Goal: Complete application form

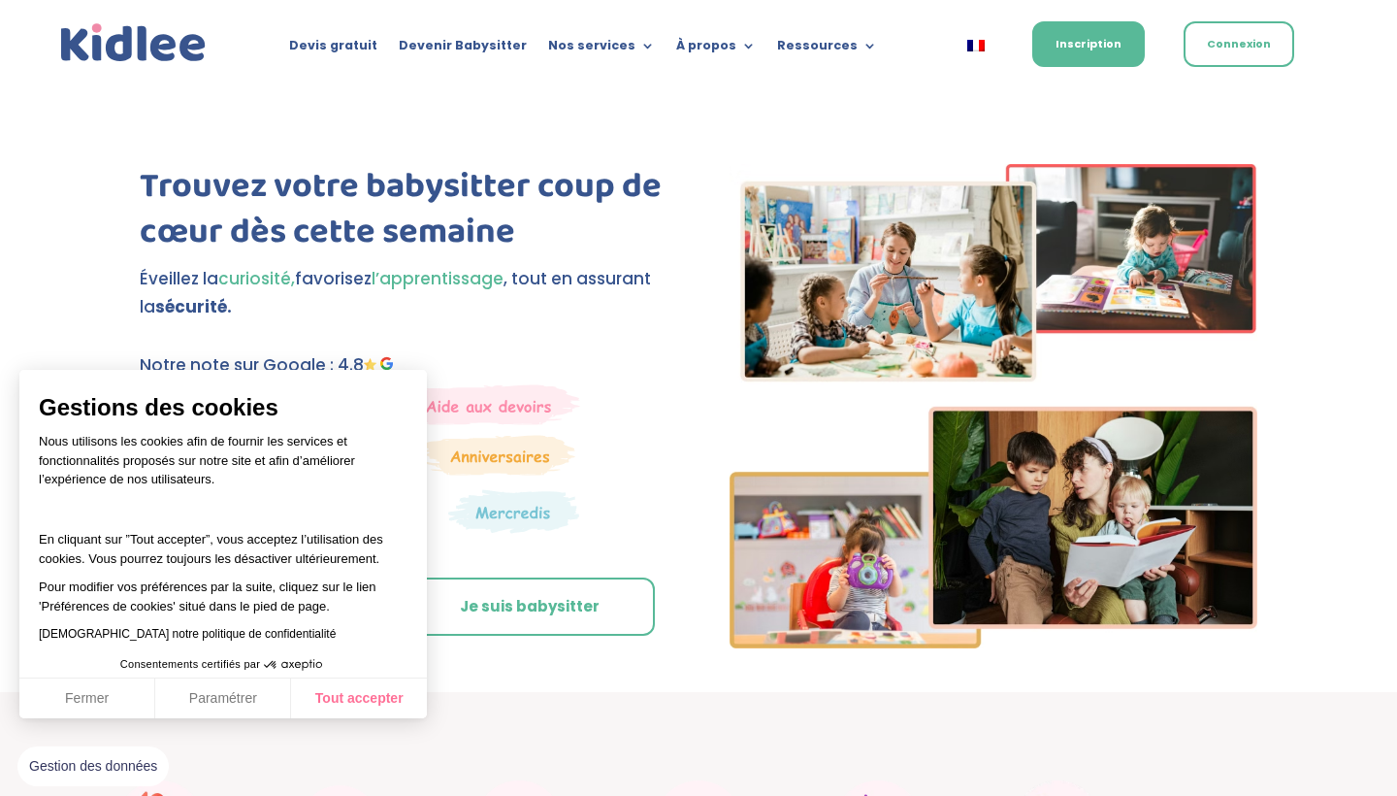
click at [363, 697] on button "Tout accepter" at bounding box center [359, 698] width 136 height 41
checkbox input "true"
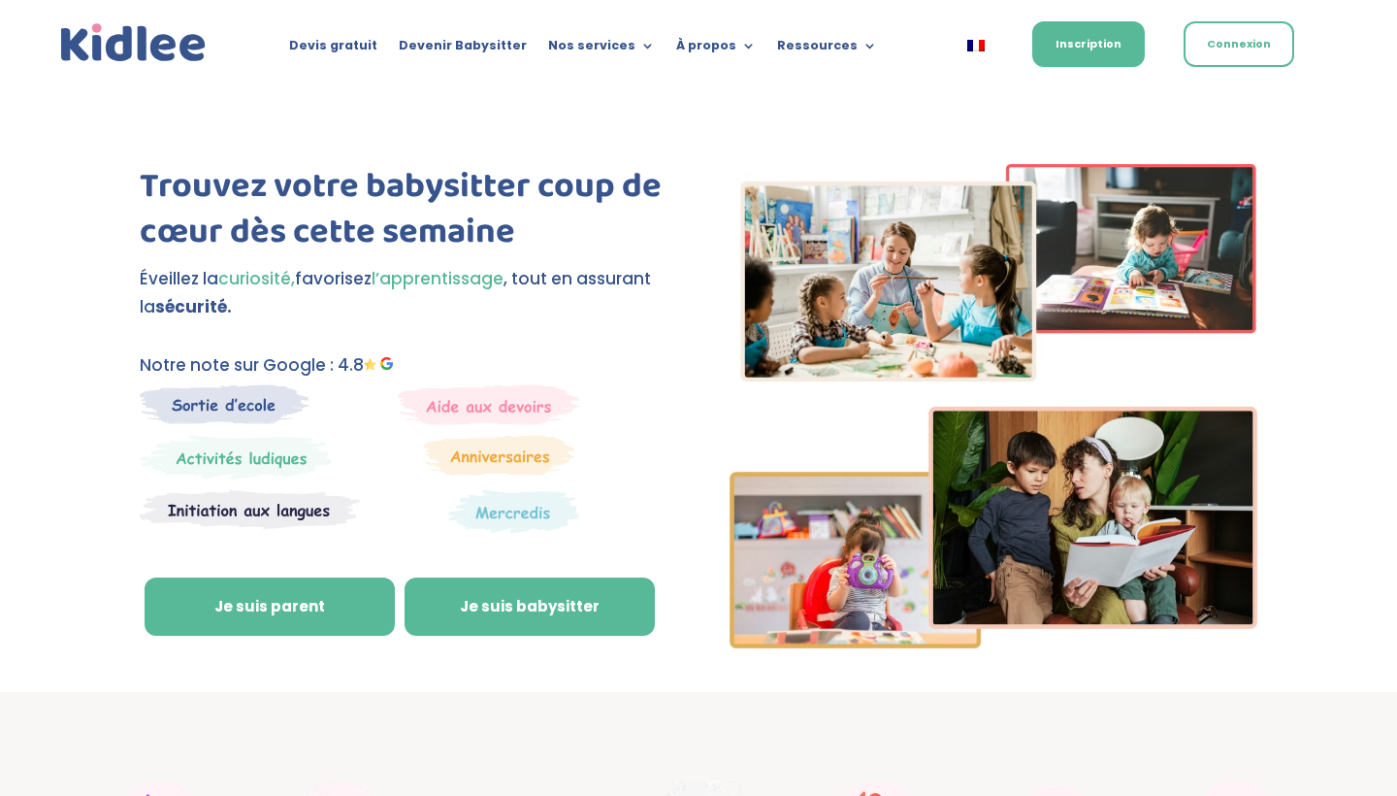
click at [502, 605] on link "Je suis babysitter" at bounding box center [530, 606] width 250 height 58
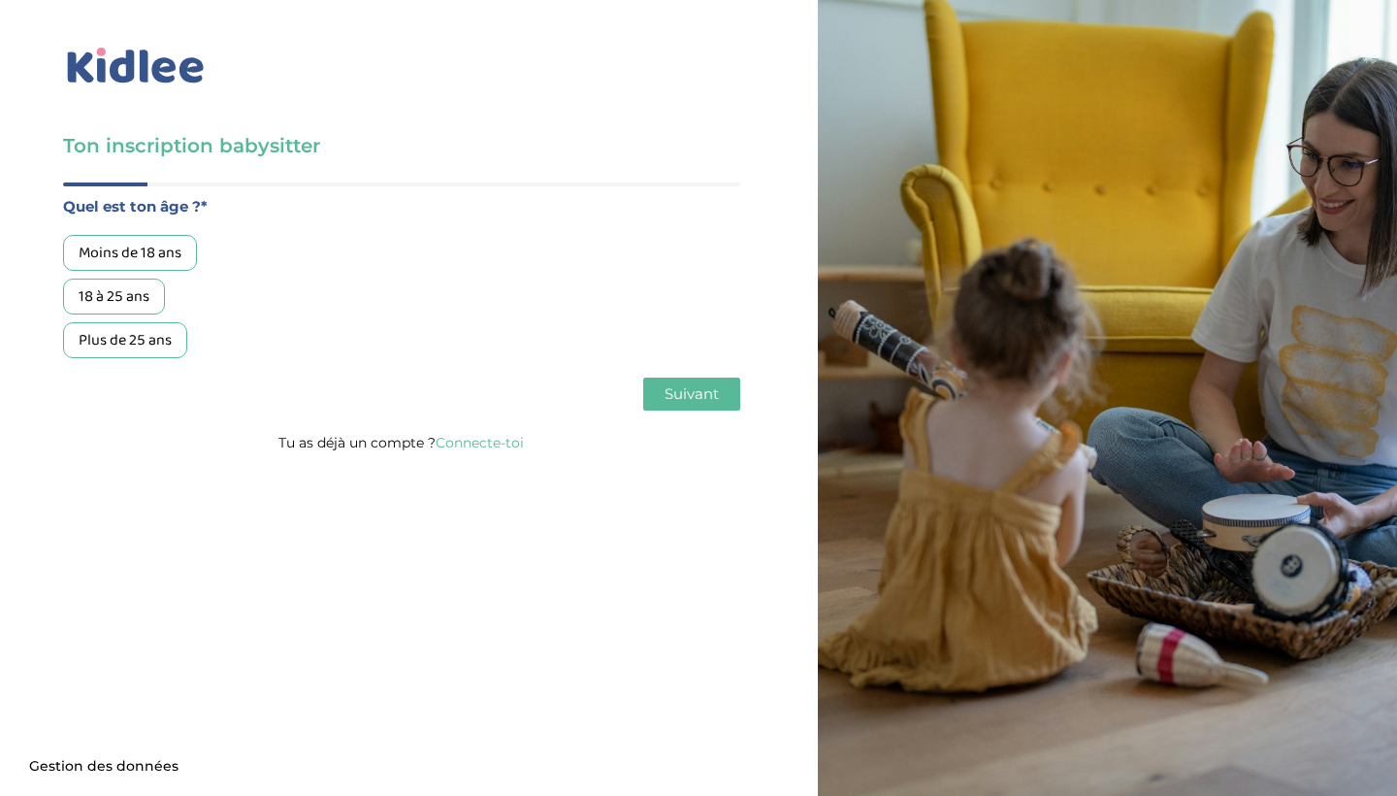
click at [114, 290] on div "18 à 25 ans" at bounding box center [114, 296] width 102 height 36
click at [714, 394] on span "Suivant" at bounding box center [692, 393] width 54 height 18
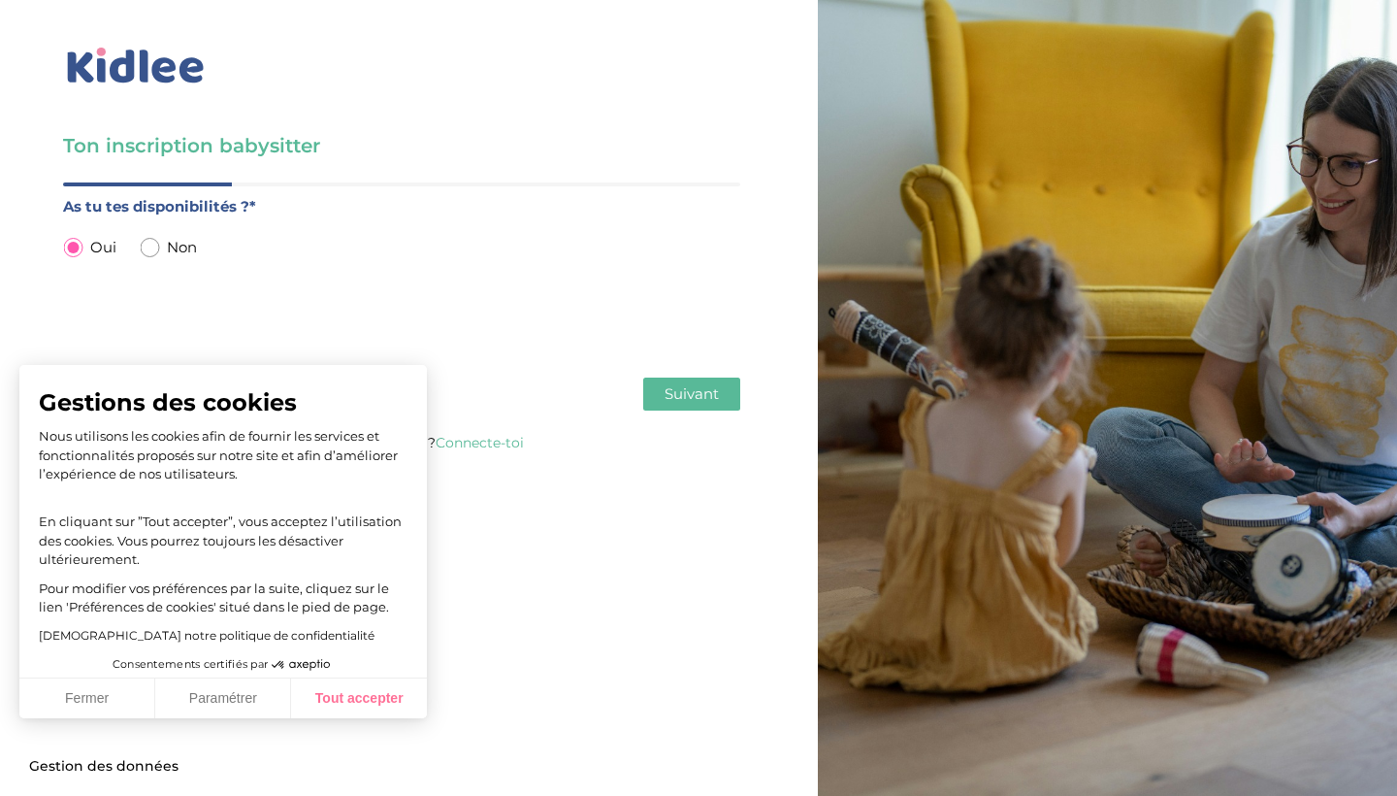
click at [350, 695] on button "Tout accepter" at bounding box center [359, 698] width 136 height 41
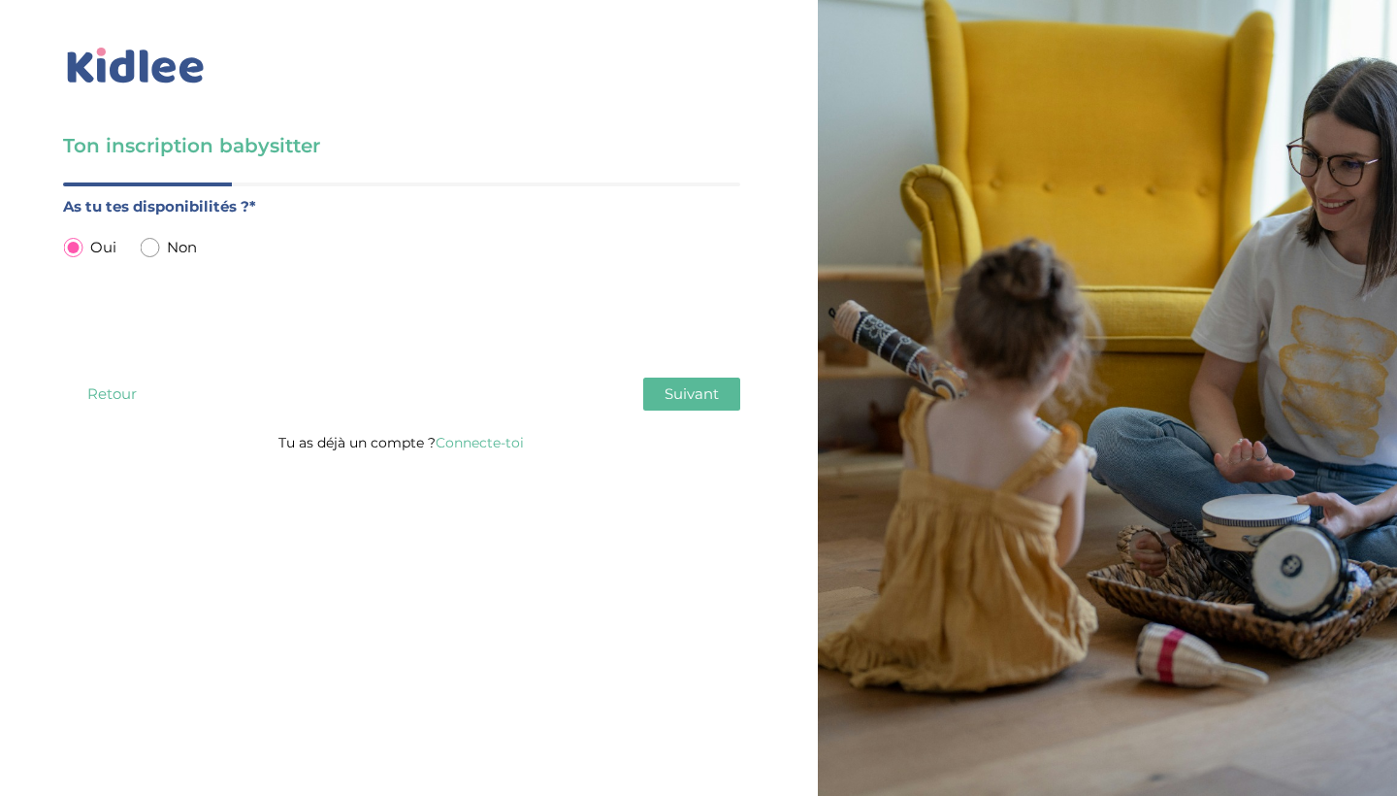
click at [677, 388] on span "Suivant" at bounding box center [692, 393] width 54 height 18
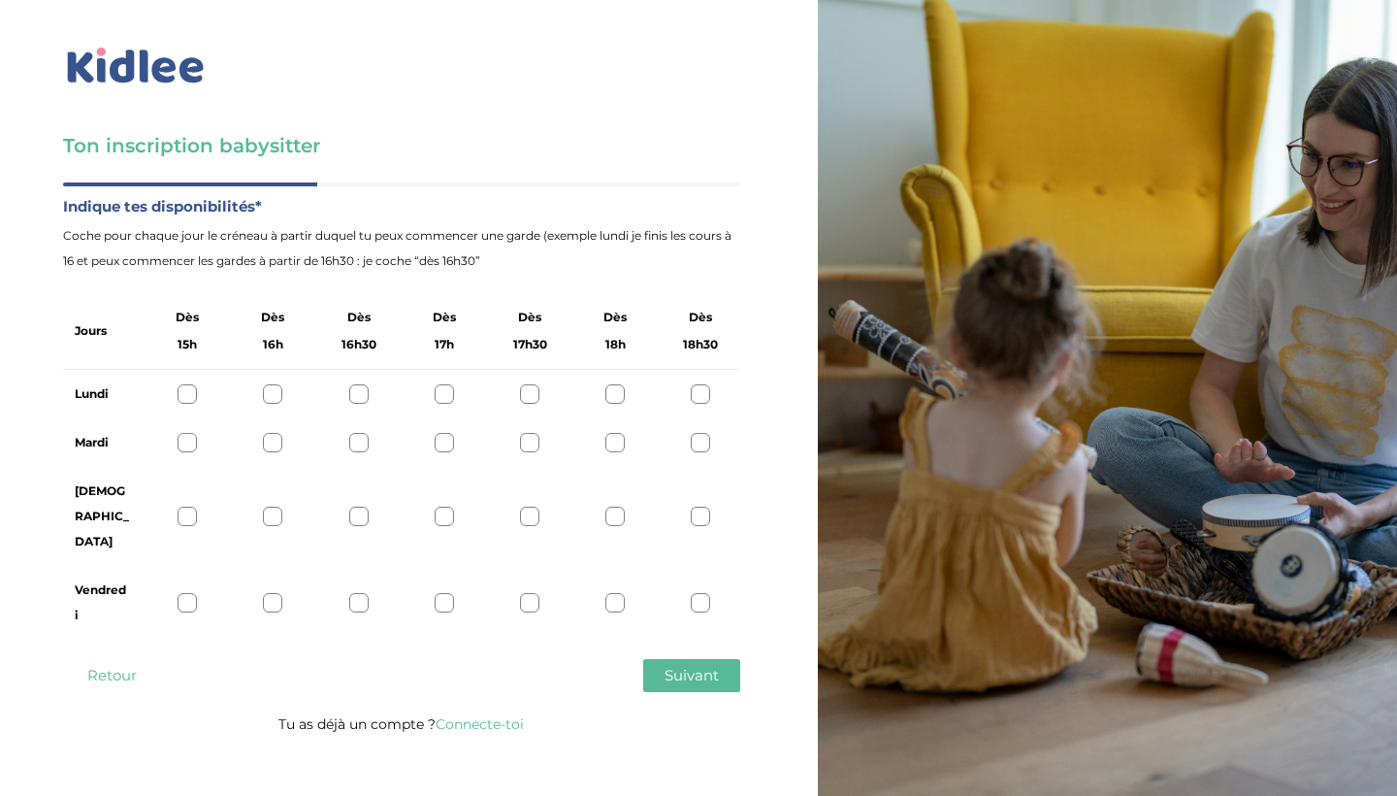
click at [703, 385] on div at bounding box center [700, 393] width 19 height 19
click at [182, 447] on div at bounding box center [187, 442] width 19 height 19
click at [536, 507] on div at bounding box center [529, 516] width 19 height 19
click at [195, 507] on div at bounding box center [187, 516] width 19 height 19
click at [704, 659] on button "Suivant" at bounding box center [691, 675] width 97 height 33
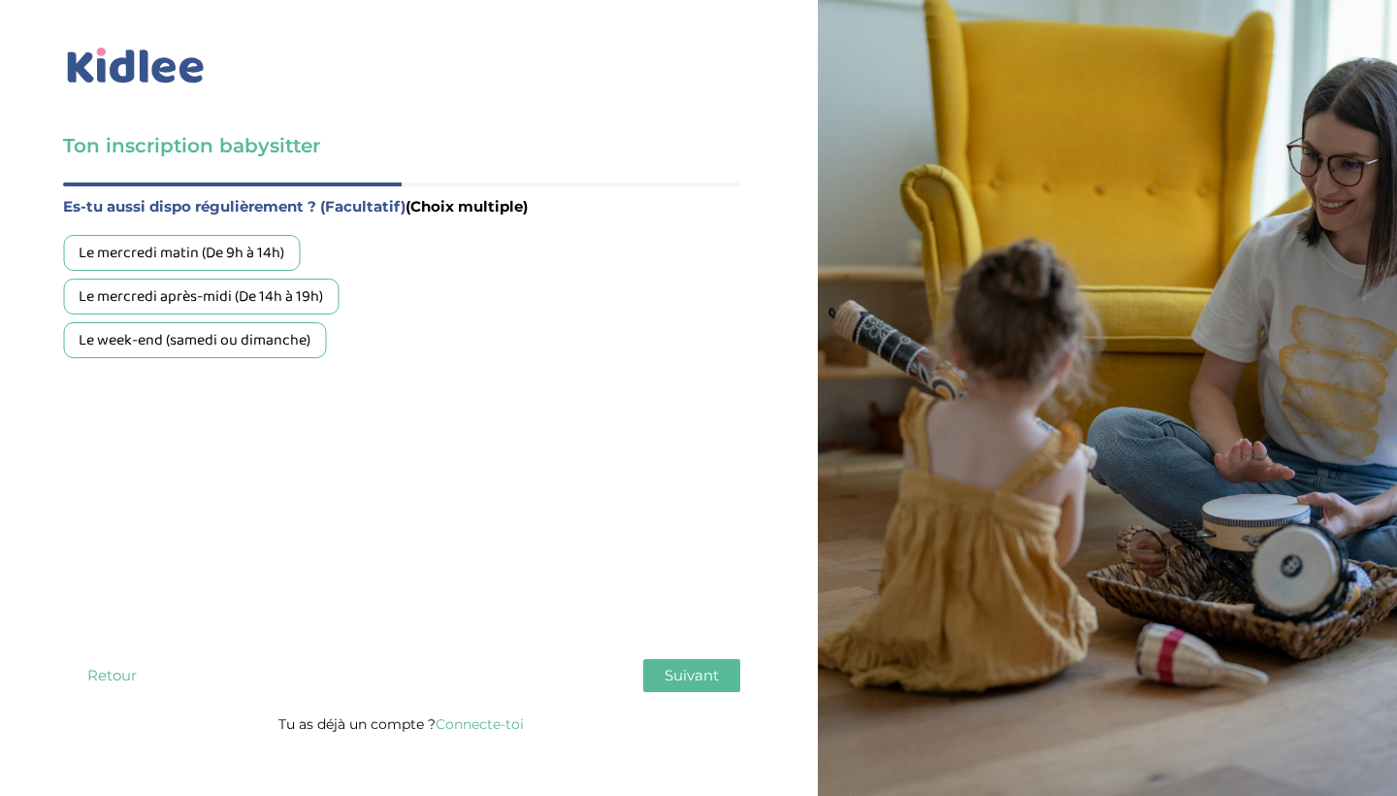
click at [217, 307] on div "Le mercredi après-midi (De 14h à 19h)" at bounding box center [201, 296] width 276 height 36
click at [214, 333] on div "Le week-end (samedi ou dimanche)" at bounding box center [194, 340] width 263 height 36
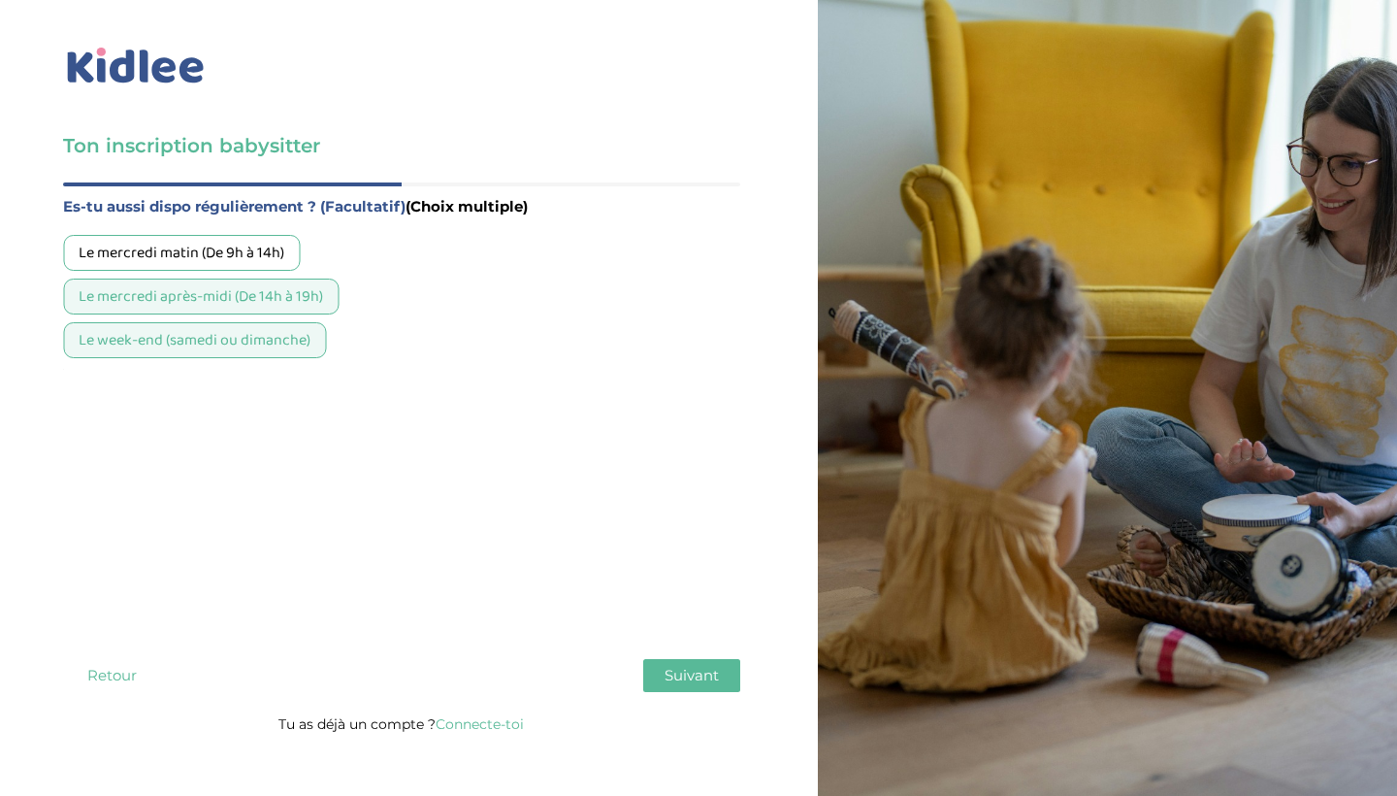
click at [689, 666] on span "Suivant" at bounding box center [692, 675] width 54 height 18
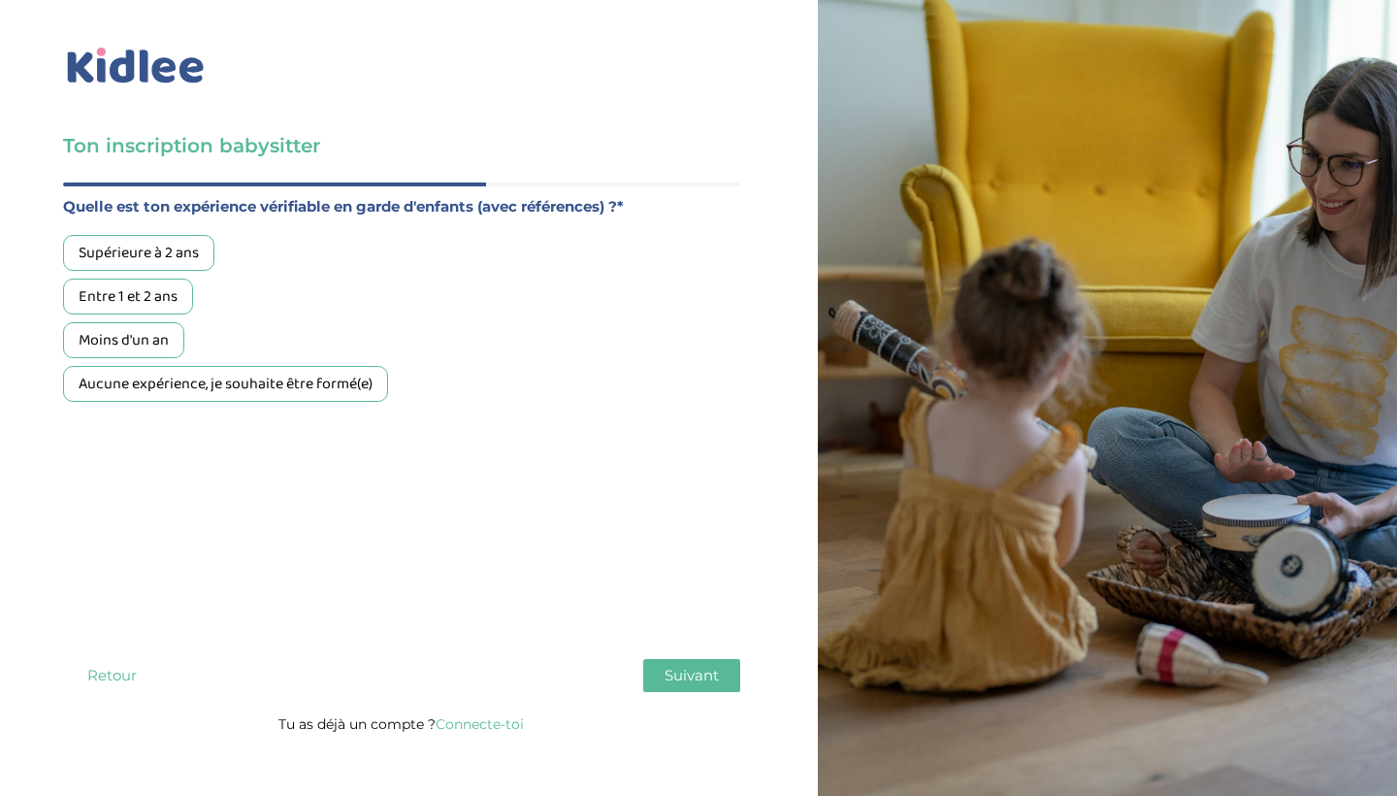
click at [370, 376] on div "Aucune expérience, je souhaite être formé(e)" at bounding box center [225, 384] width 325 height 36
click at [689, 666] on span "Suivant" at bounding box center [692, 675] width 54 height 18
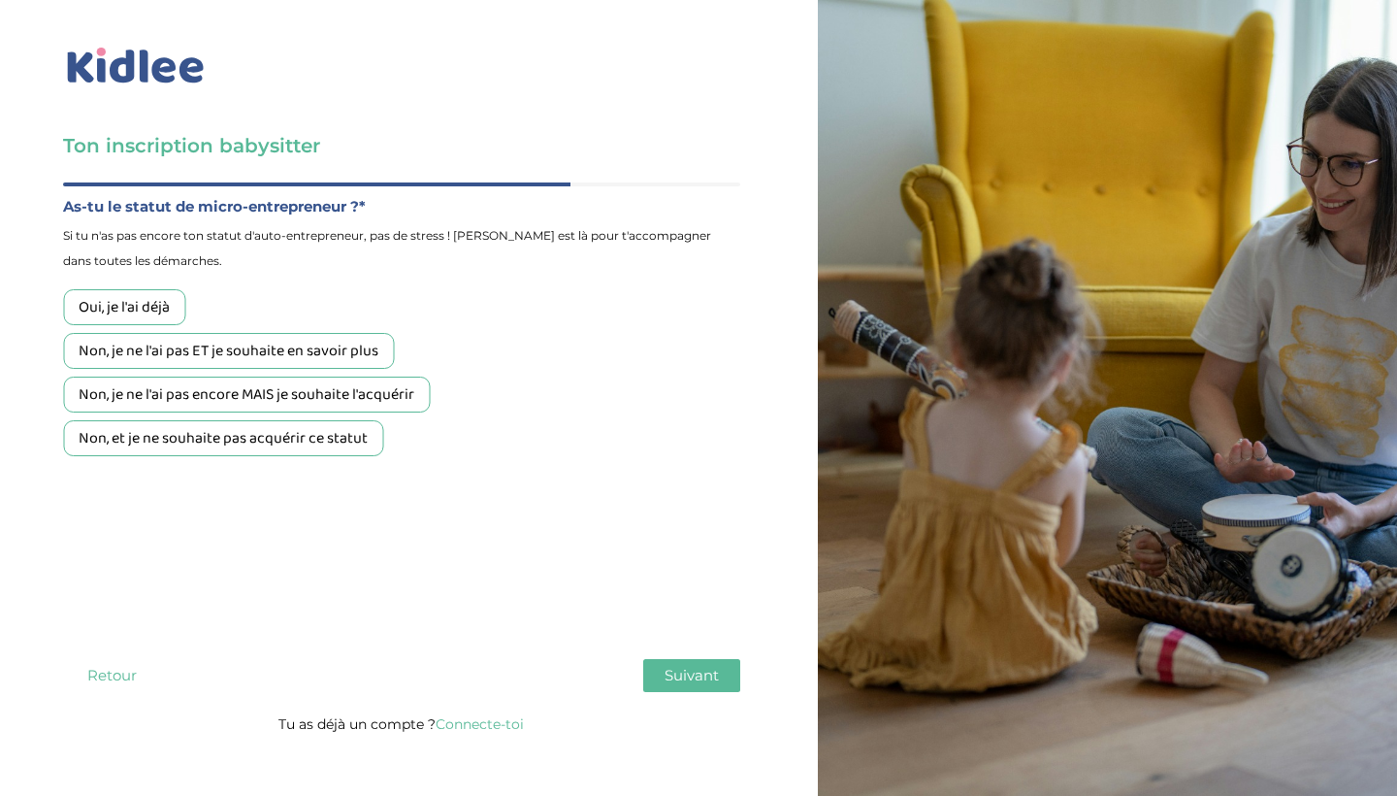
click at [328, 442] on div "Non, et je ne souhaite pas acquérir ce statut" at bounding box center [223, 438] width 320 height 36
click at [685, 666] on span "Suivant" at bounding box center [692, 675] width 54 height 18
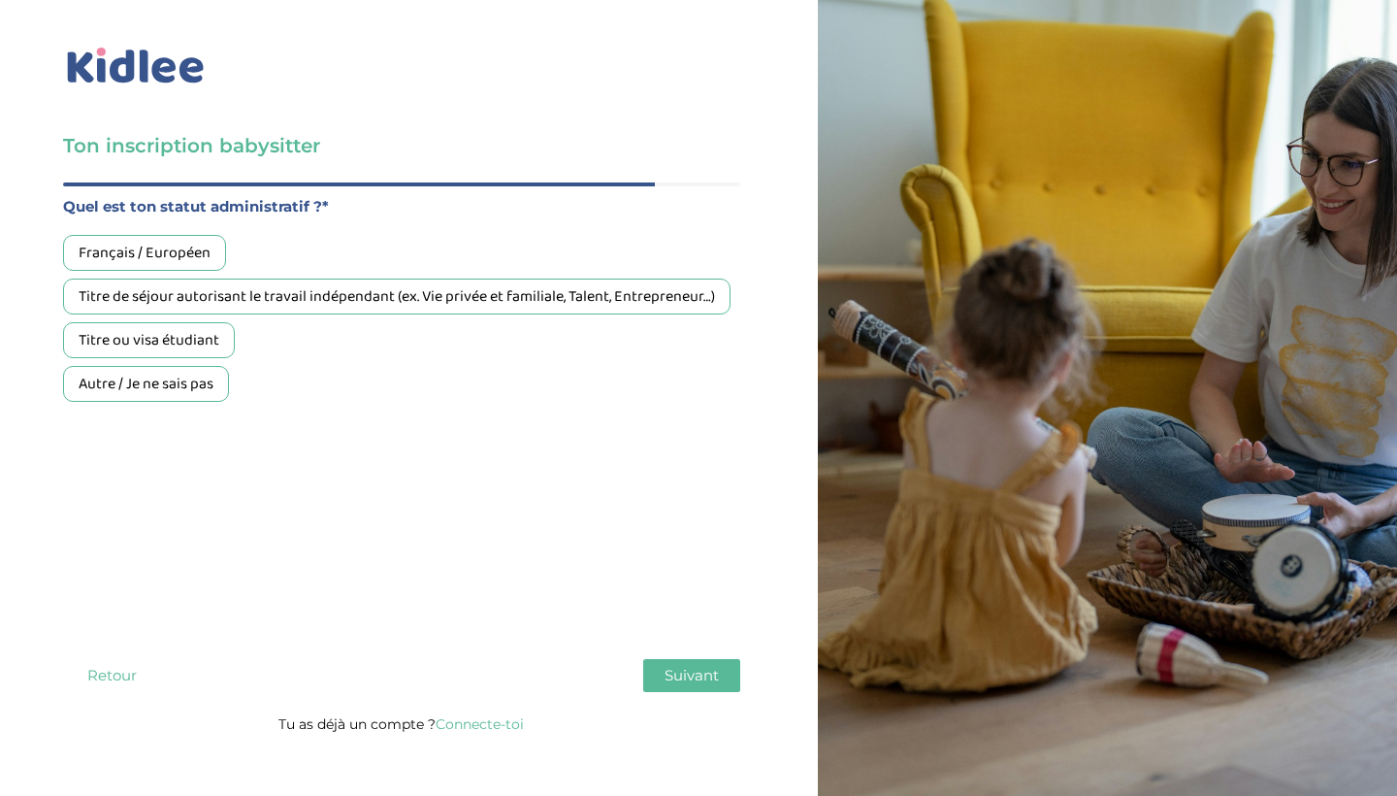
click at [181, 390] on div "Autre / Je ne sais pas" at bounding box center [146, 384] width 166 height 36
click at [700, 666] on span "Suivant" at bounding box center [692, 675] width 54 height 18
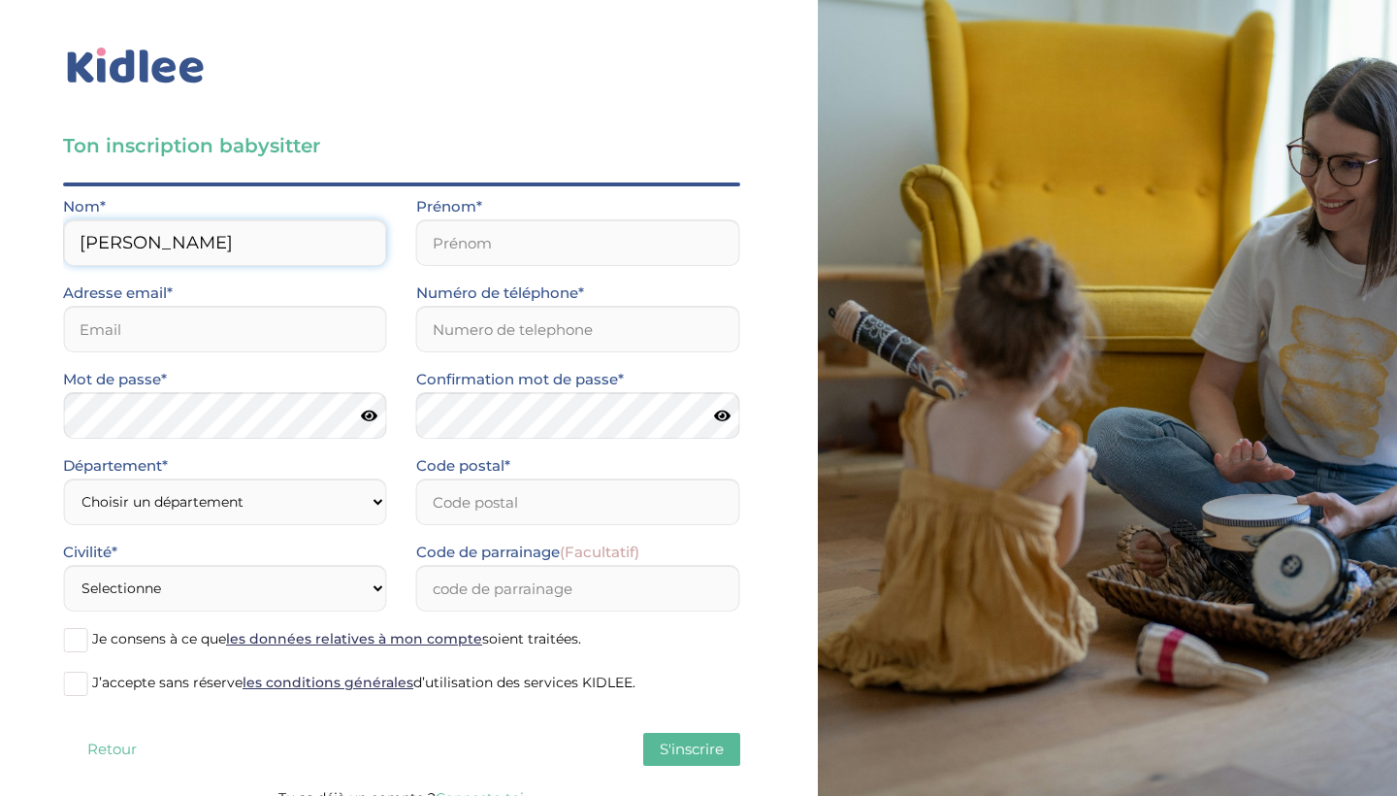
type input "Jbari Hassani"
type input "touaibajb2@gmail.com"
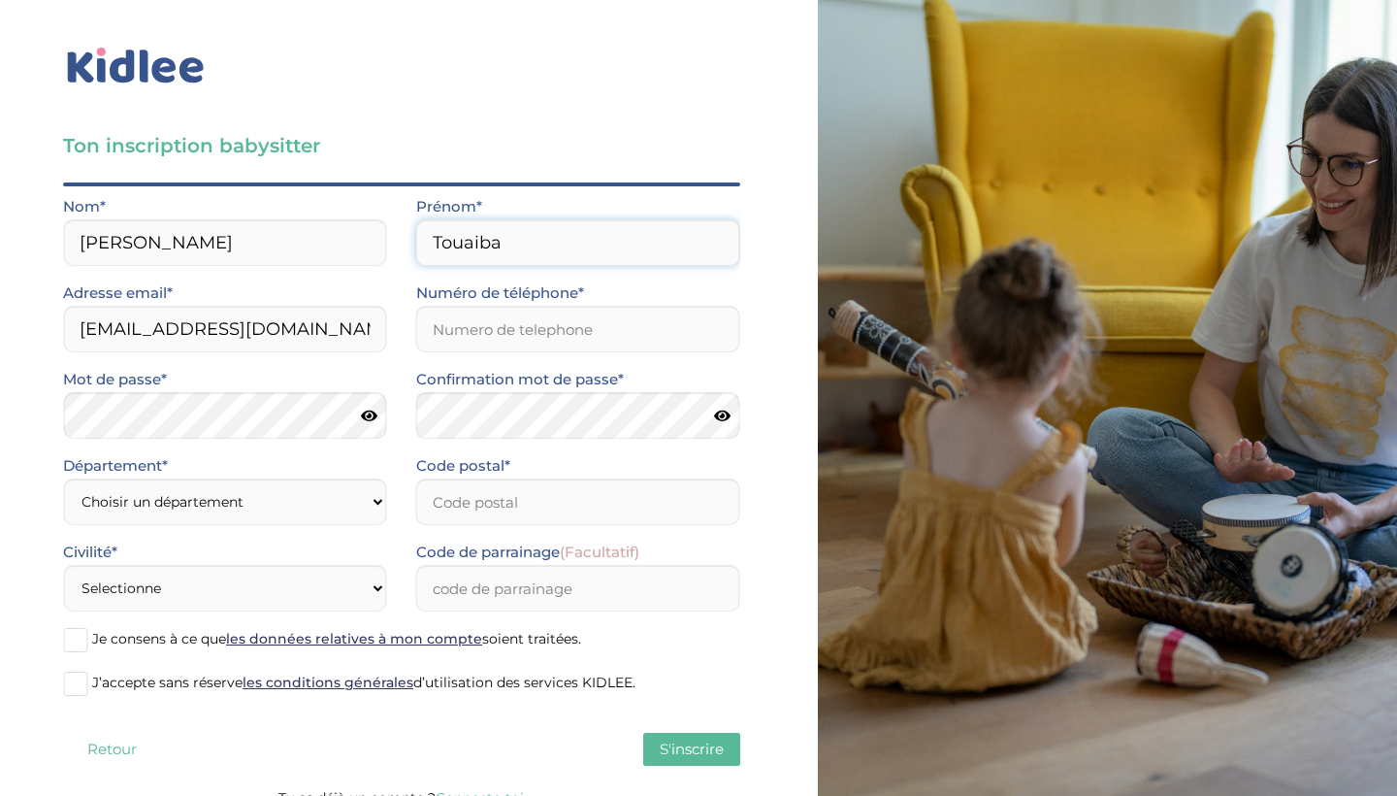
type input "Touaiba"
type input "0760171474"
click at [356, 516] on select "Choisir un département Paris (75) Hauts-de-Seine (92) Yvelines (78) Val-de-Marn…" at bounding box center [225, 501] width 324 height 47
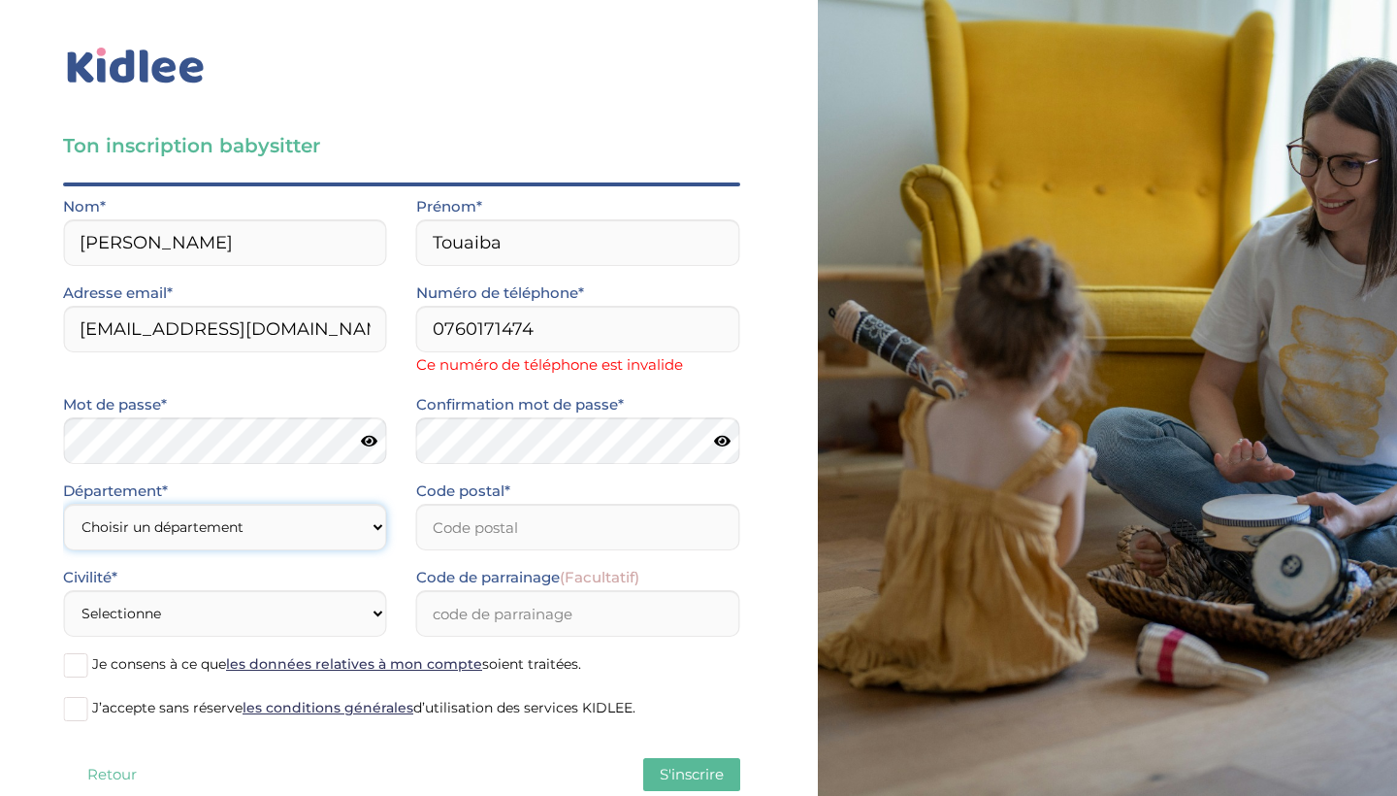
select select "75"
click at [507, 532] on input "Code postal*" at bounding box center [578, 527] width 324 height 47
type input "75015"
select select "1"
click at [589, 602] on input "Code de parrainage (Facultatif)" at bounding box center [578, 613] width 324 height 47
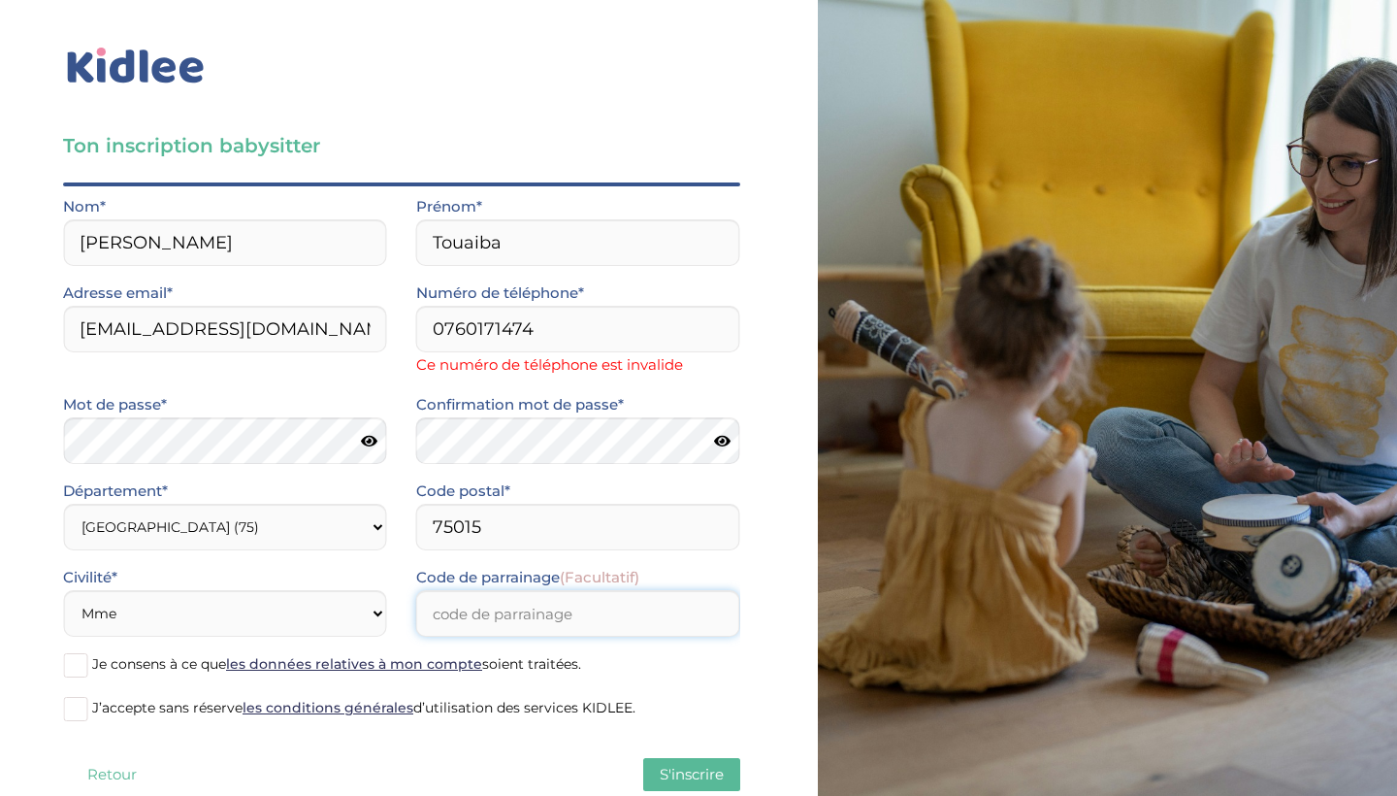
click at [626, 634] on input "Code de parrainage (Facultatif)" at bounding box center [578, 613] width 324 height 47
click at [623, 672] on label "Je consens à ce que les données relatives à mon compte soient traitées." at bounding box center [401, 665] width 677 height 29
click at [0, 0] on input "Je consens à ce que les données relatives à mon compte soient traitées." at bounding box center [0, 0] width 0 height 0
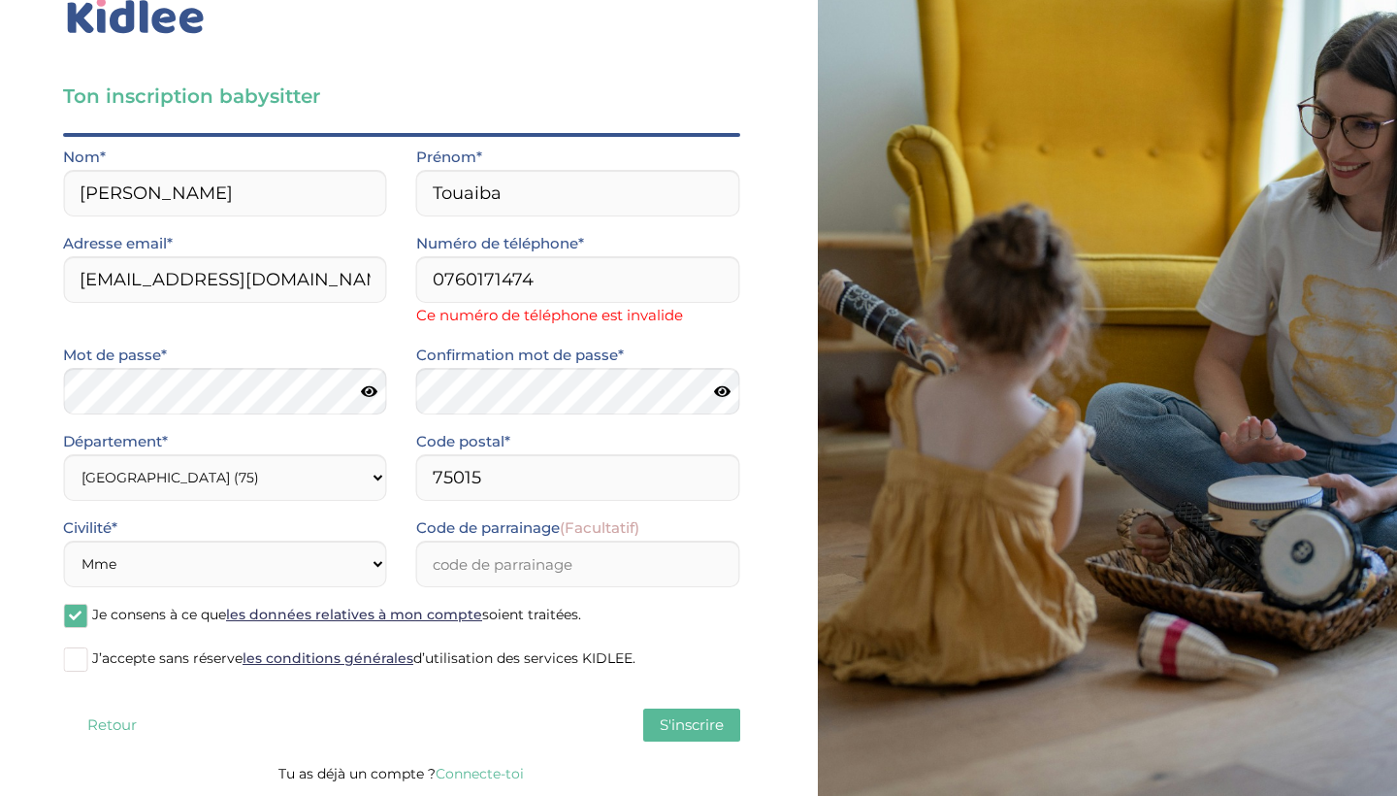
scroll to position [49, 0]
click at [67, 664] on span at bounding box center [75, 659] width 24 height 24
click at [0, 0] on input "J’accepte sans réserve les conditions générales d’utilisation des services KIDL…" at bounding box center [0, 0] width 0 height 0
click at [79, 608] on span at bounding box center [75, 616] width 24 height 24
click at [0, 0] on input "Je consens à ce que les données relatives à mon compte soient traitées." at bounding box center [0, 0] width 0 height 0
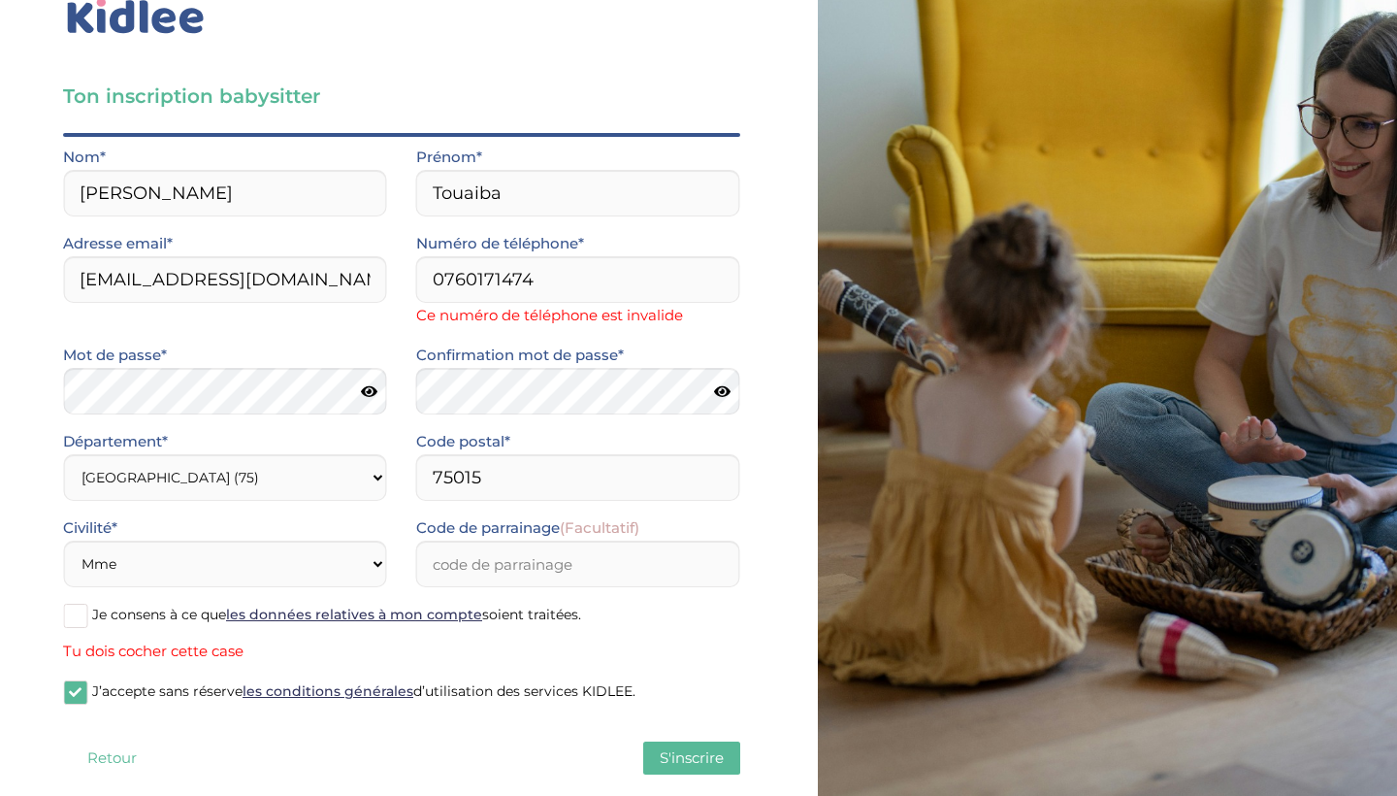
click at [65, 623] on span at bounding box center [75, 616] width 24 height 24
click at [0, 0] on input "Je consens à ce que les données relatives à mon compte soient traitées." at bounding box center [0, 0] width 0 height 0
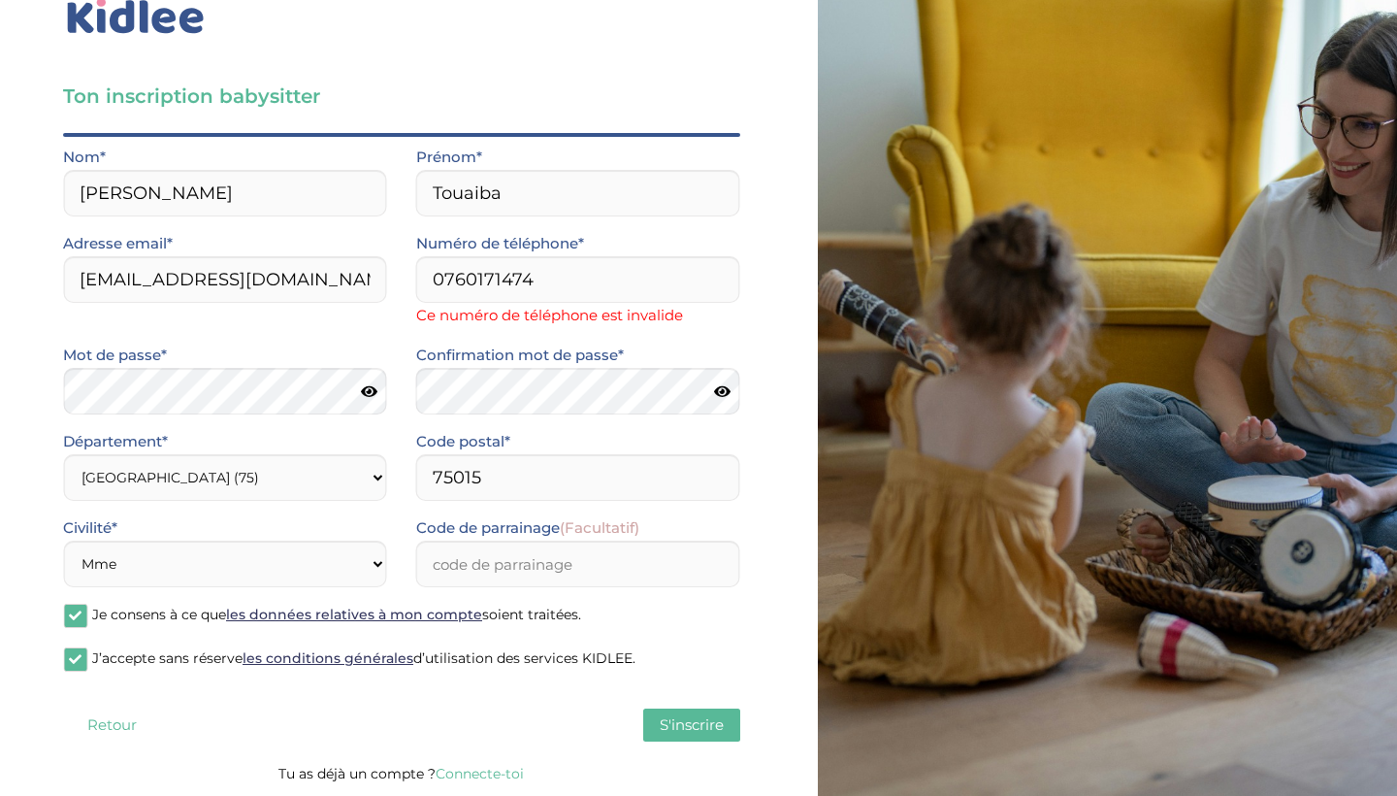
click at [695, 721] on span "S'inscrire" at bounding box center [692, 724] width 64 height 18
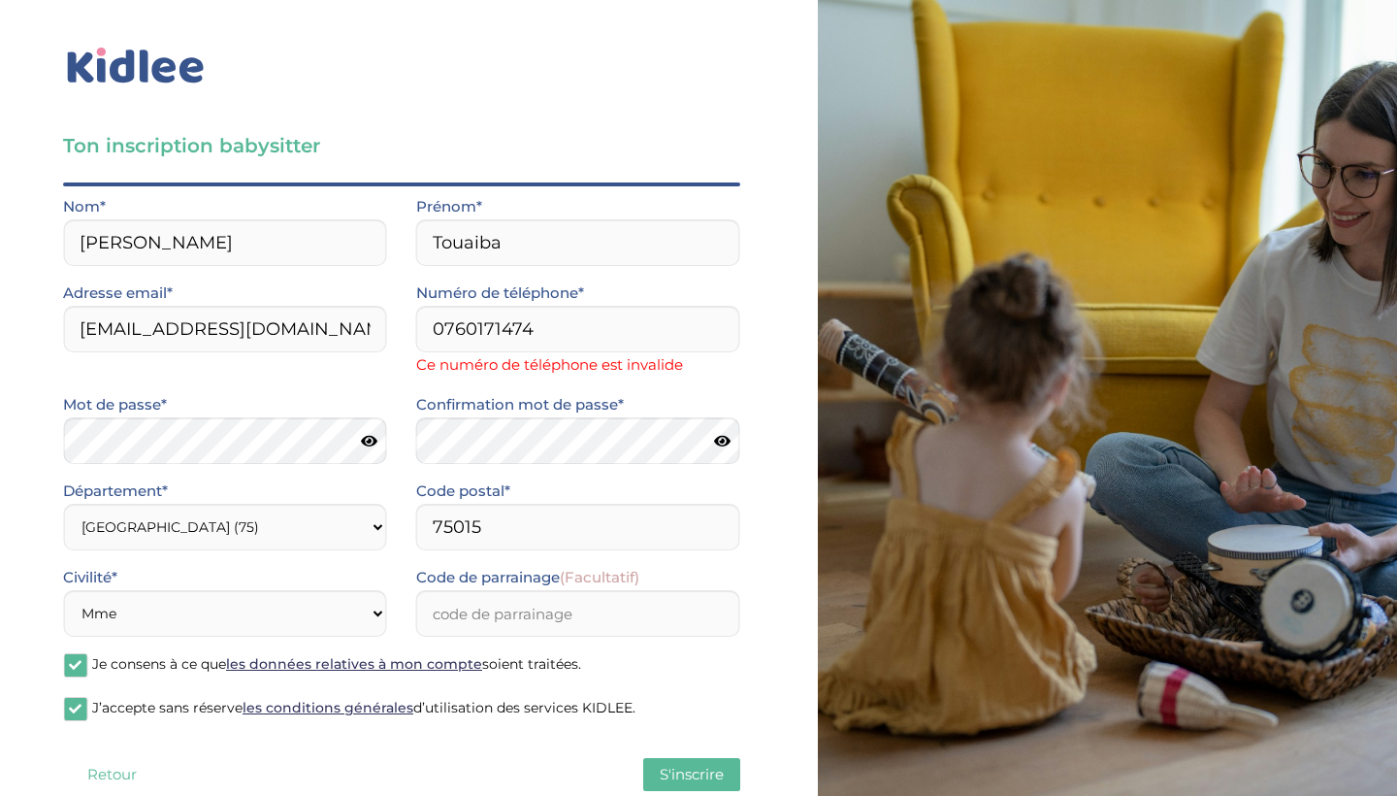
scroll to position [0, 0]
drag, startPoint x: 534, startPoint y: 328, endPoint x: 423, endPoint y: 328, distance: 110.6
click at [423, 328] on input "0760171474" at bounding box center [578, 329] width 324 height 47
click at [478, 329] on input "0760171474" at bounding box center [578, 329] width 324 height 47
click at [438, 322] on input "0760171474" at bounding box center [578, 329] width 324 height 47
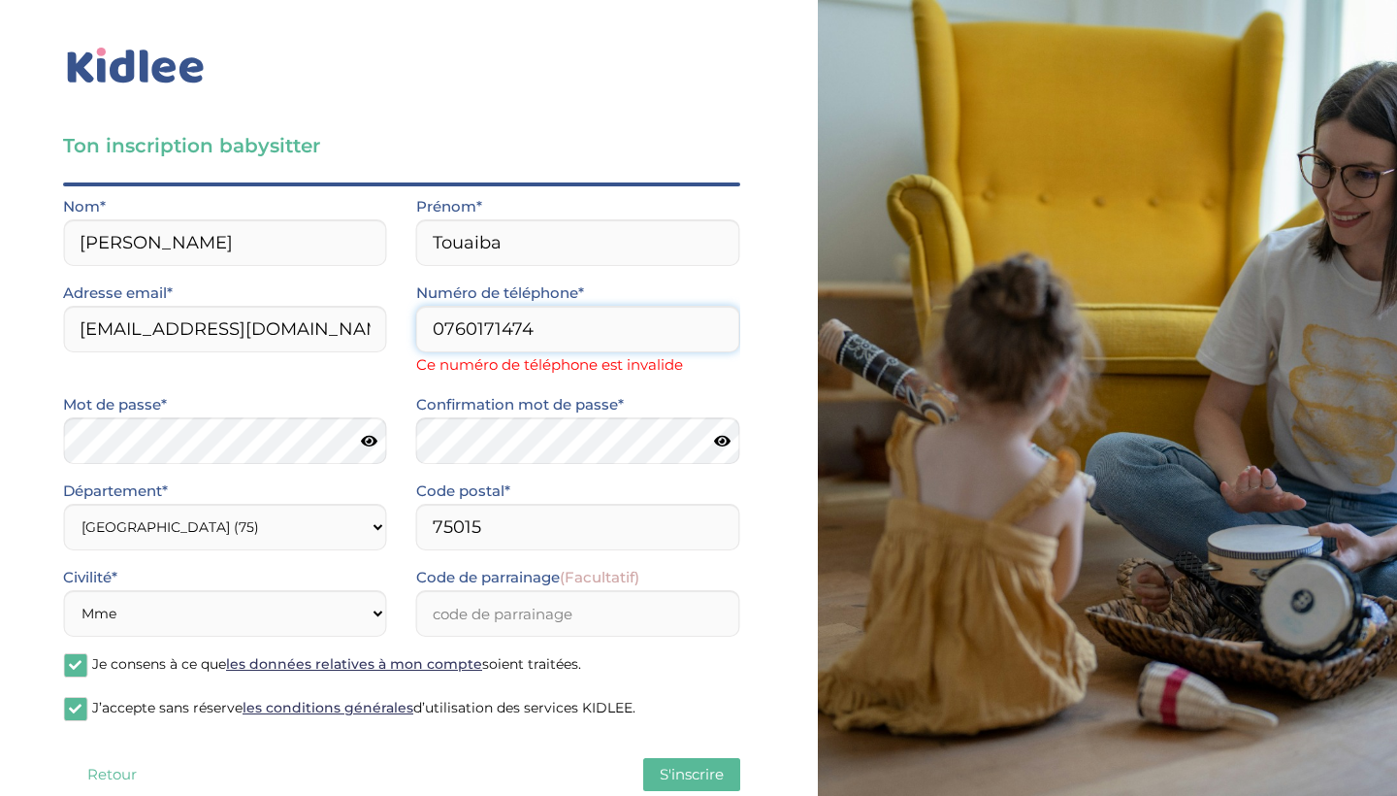
click at [444, 332] on input "0760171474" at bounding box center [578, 329] width 324 height 47
click at [698, 776] on span "S'inscrire" at bounding box center [692, 774] width 64 height 18
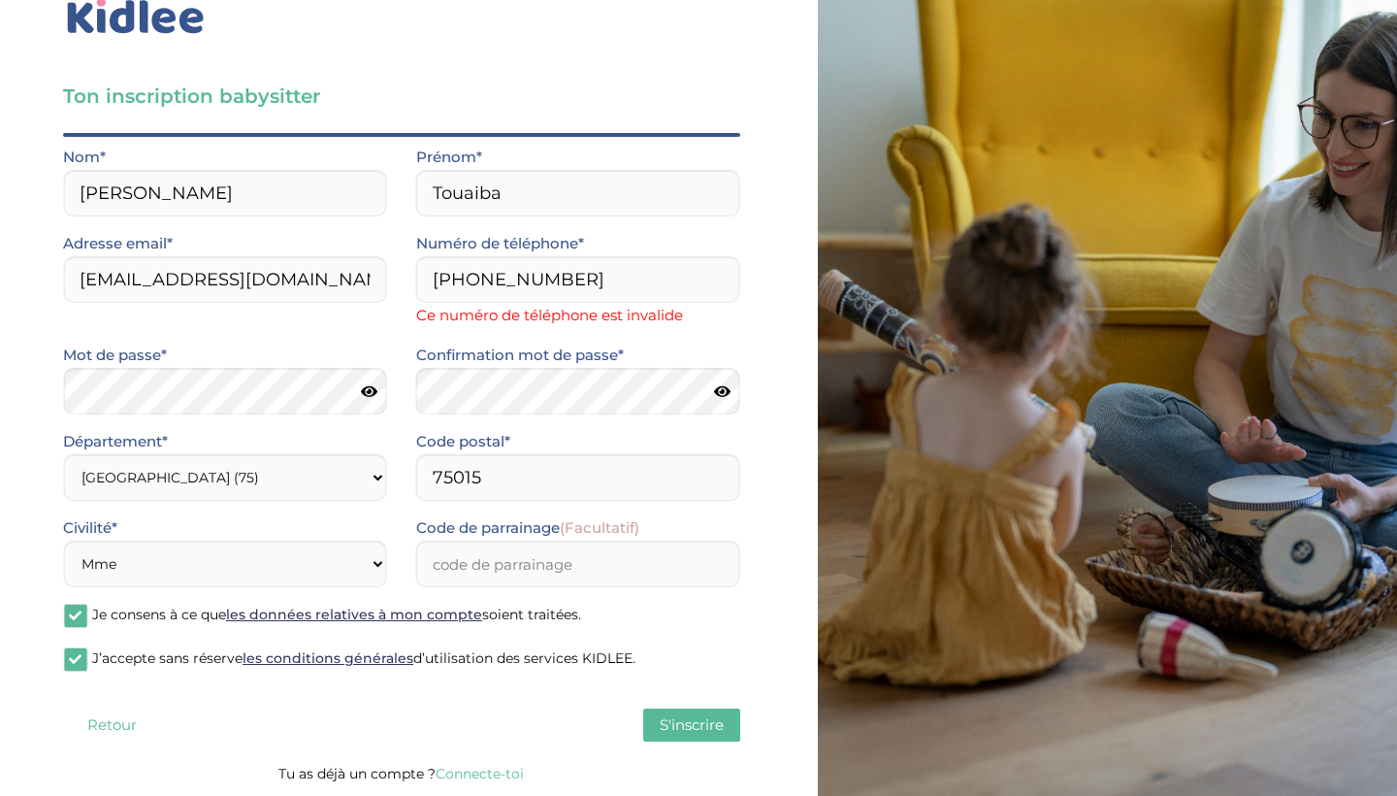
scroll to position [49, 0]
click at [675, 723] on span "S'inscrire" at bounding box center [692, 724] width 64 height 18
drag, startPoint x: 571, startPoint y: 289, endPoint x: 356, endPoint y: 297, distance: 214.6
click at [356, 297] on div "Adresse email* touaibajb2@gmail.com Numéro de téléphone* +33760171474 Ce numéro…" at bounding box center [402, 287] width 706 height 112
drag, startPoint x: 464, startPoint y: 279, endPoint x: 420, endPoint y: 279, distance: 43.7
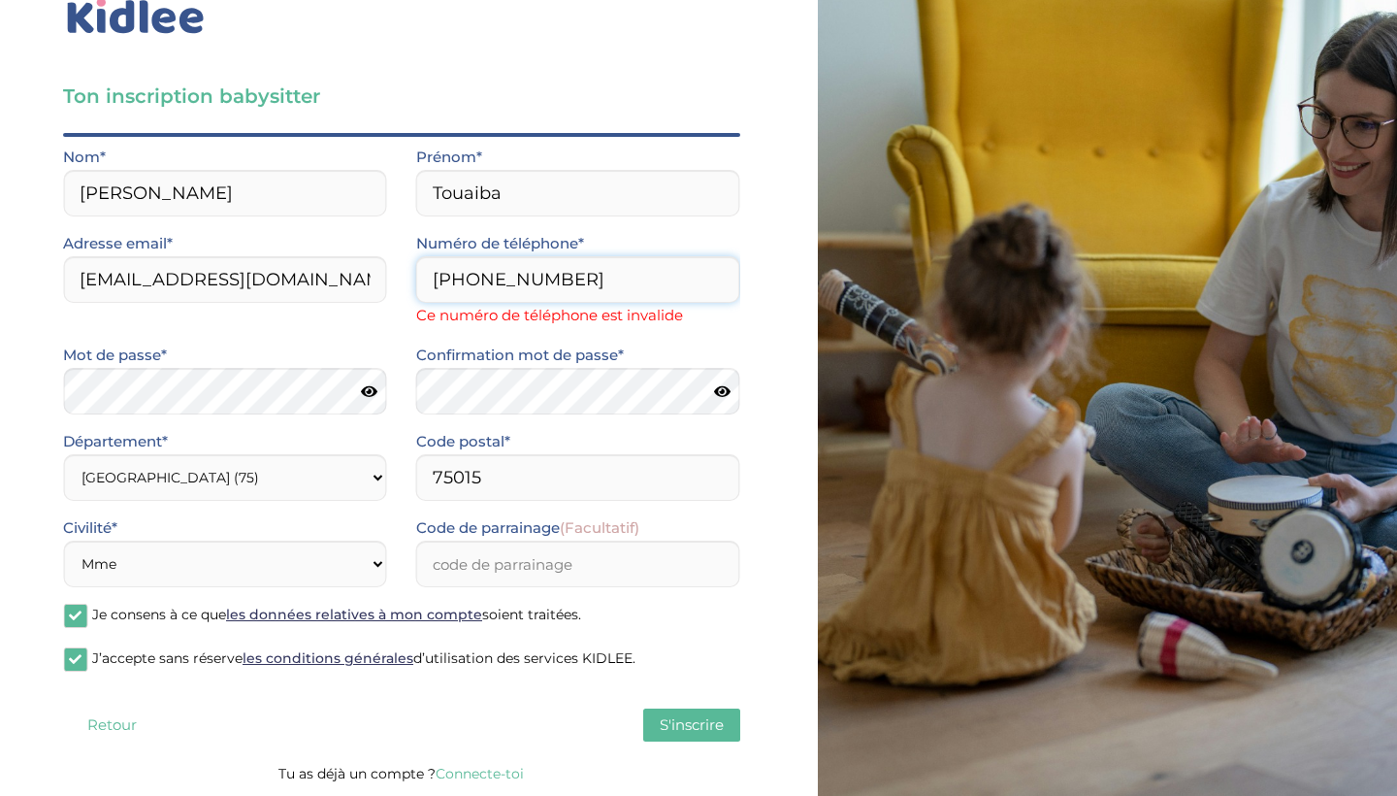
click at [420, 279] on input "+33760171474" at bounding box center [578, 279] width 324 height 47
type input "760171474"
click at [671, 722] on span "S'inscrire" at bounding box center [692, 724] width 64 height 18
click at [684, 719] on span "S'inscrire" at bounding box center [692, 724] width 64 height 18
click at [684, 737] on button "S'inscrire" at bounding box center [691, 724] width 97 height 33
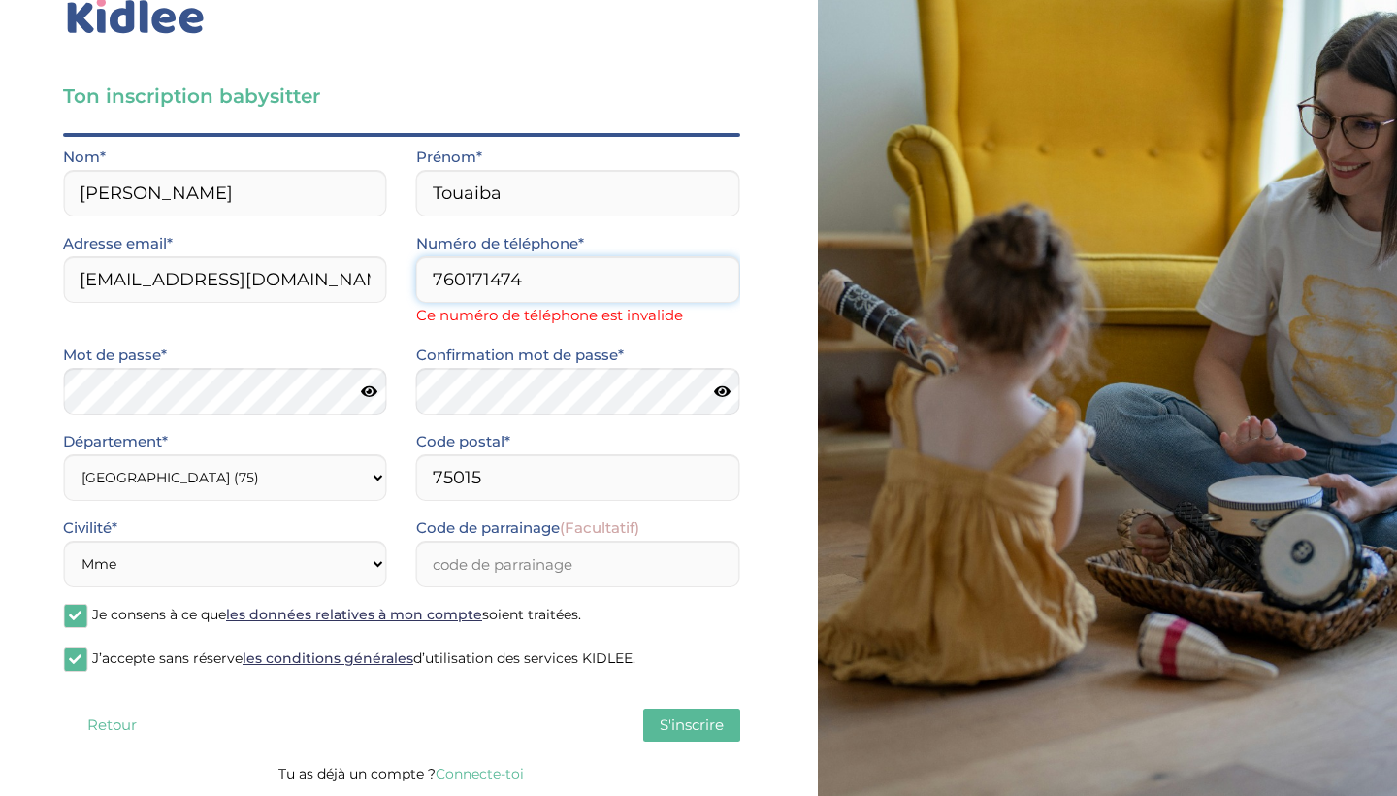
drag, startPoint x: 518, startPoint y: 283, endPoint x: 343, endPoint y: 289, distance: 175.7
click at [343, 289] on div "Adresse email* touaibajb2@gmail.com Numéro de téléphone* 760171474 Ce numéro de…" at bounding box center [402, 287] width 706 height 112
click at [700, 730] on span "S'inscrire" at bounding box center [692, 724] width 64 height 18
click at [691, 722] on span "S'inscrire" at bounding box center [692, 724] width 64 height 18
click at [711, 714] on button "S'inscrire" at bounding box center [691, 724] width 97 height 33
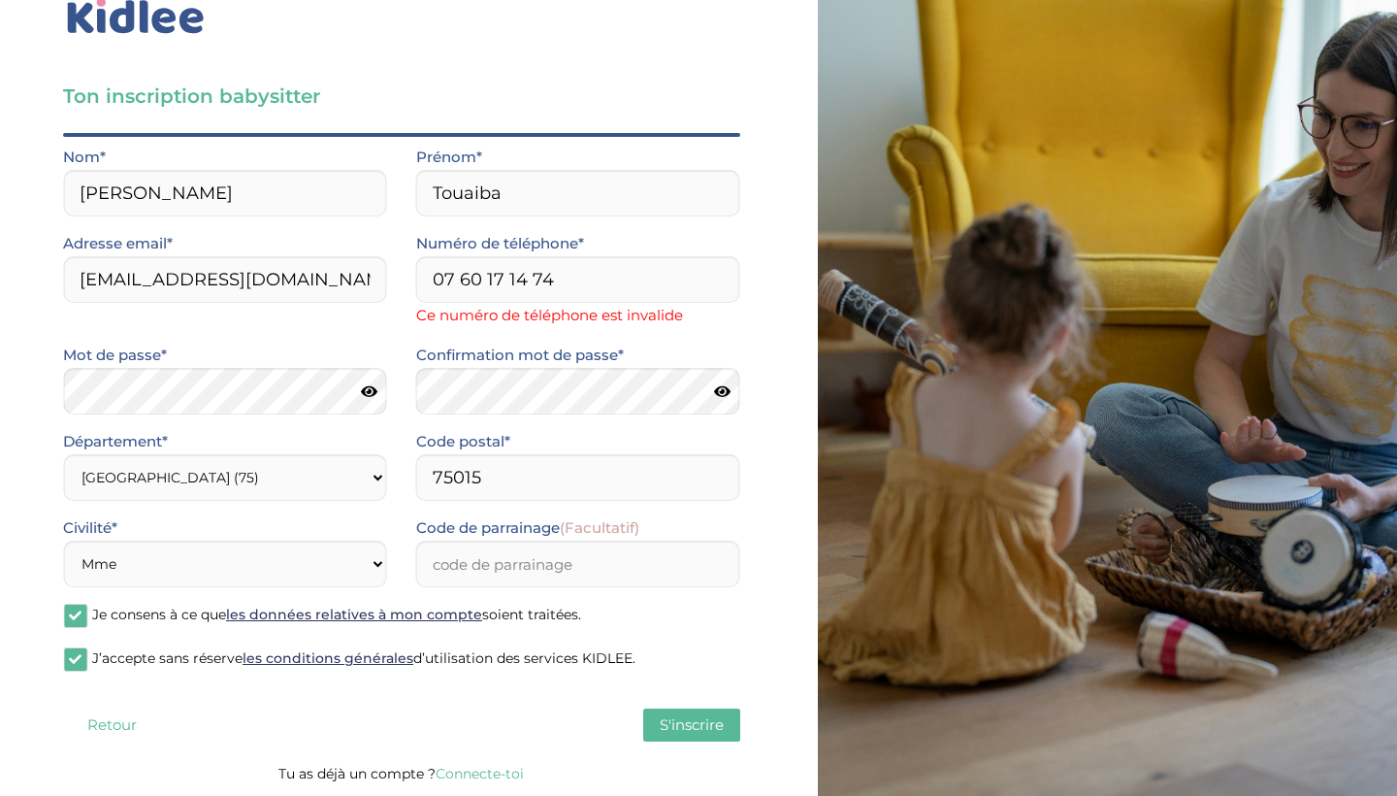
click at [711, 714] on button "S'inscrire" at bounding box center [691, 724] width 97 height 33
click at [711, 714] on button at bounding box center [691, 724] width 97 height 33
click at [711, 714] on button "S'inscrire" at bounding box center [691, 724] width 97 height 33
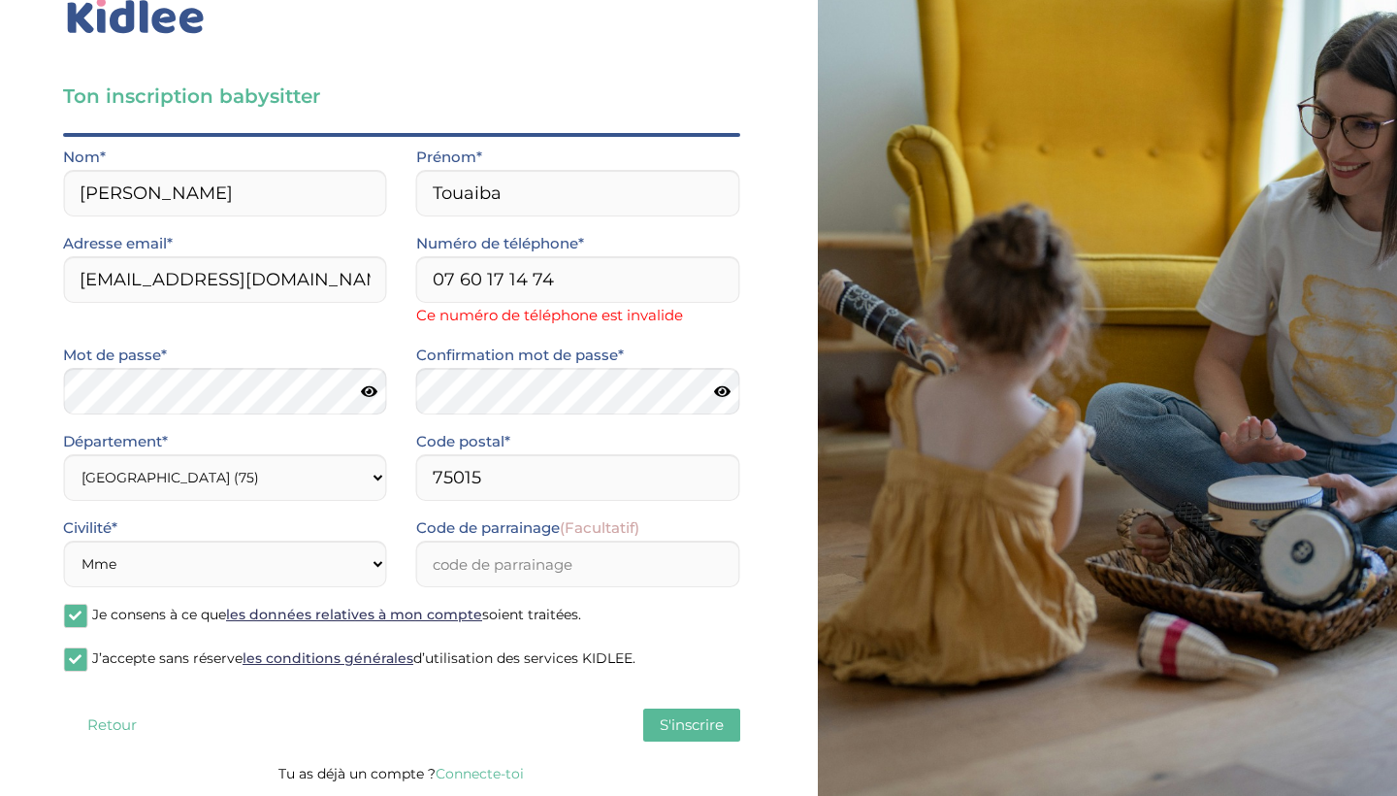
scroll to position [0, 0]
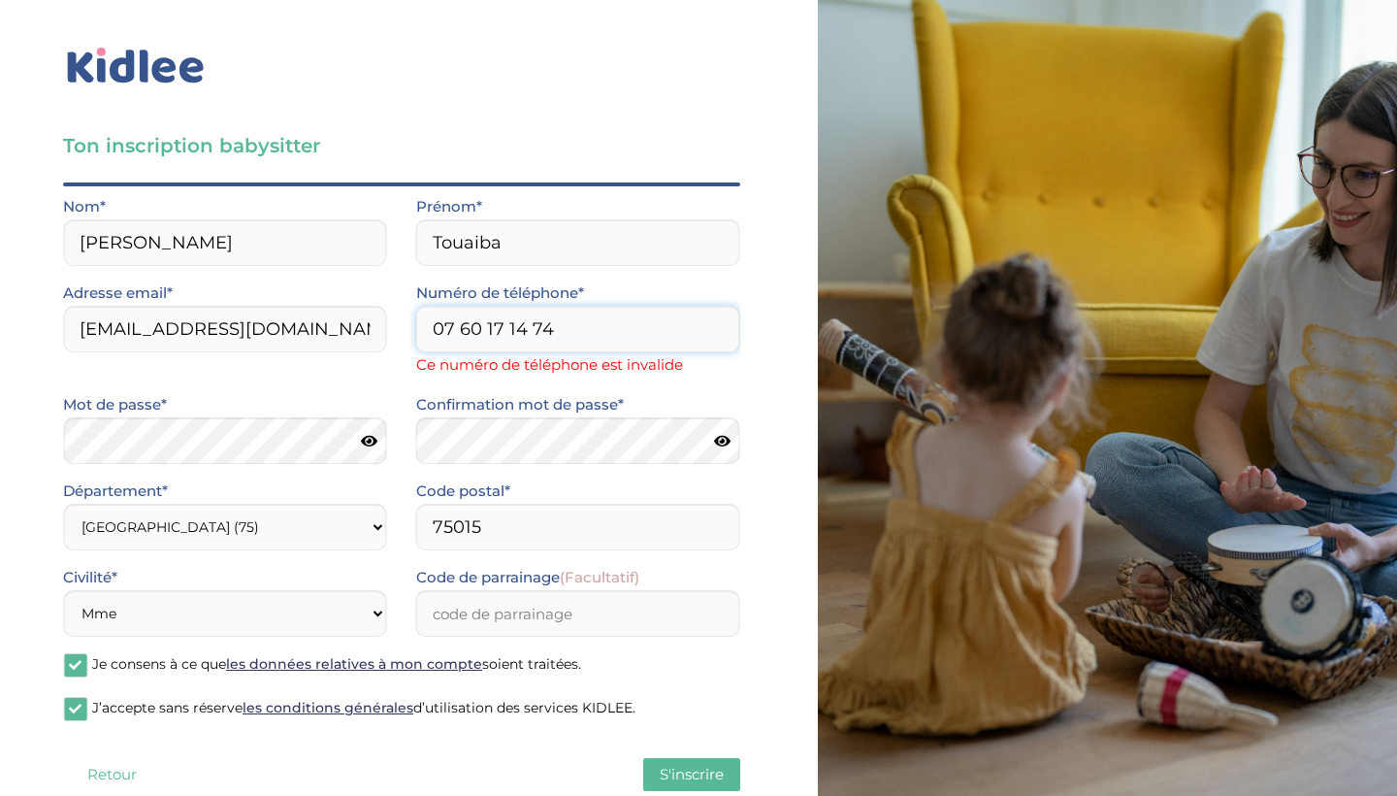
click at [534, 325] on input "07 60 17 14 74" at bounding box center [578, 329] width 324 height 47
click at [507, 326] on input "07 60 17 1474" at bounding box center [578, 329] width 324 height 47
click at [489, 326] on input "07 60 171474" at bounding box center [578, 329] width 324 height 47
click at [486, 322] on input "07 60 171474" at bounding box center [578, 329] width 324 height 47
click at [461, 333] on input "07 60171474" at bounding box center [578, 329] width 324 height 47
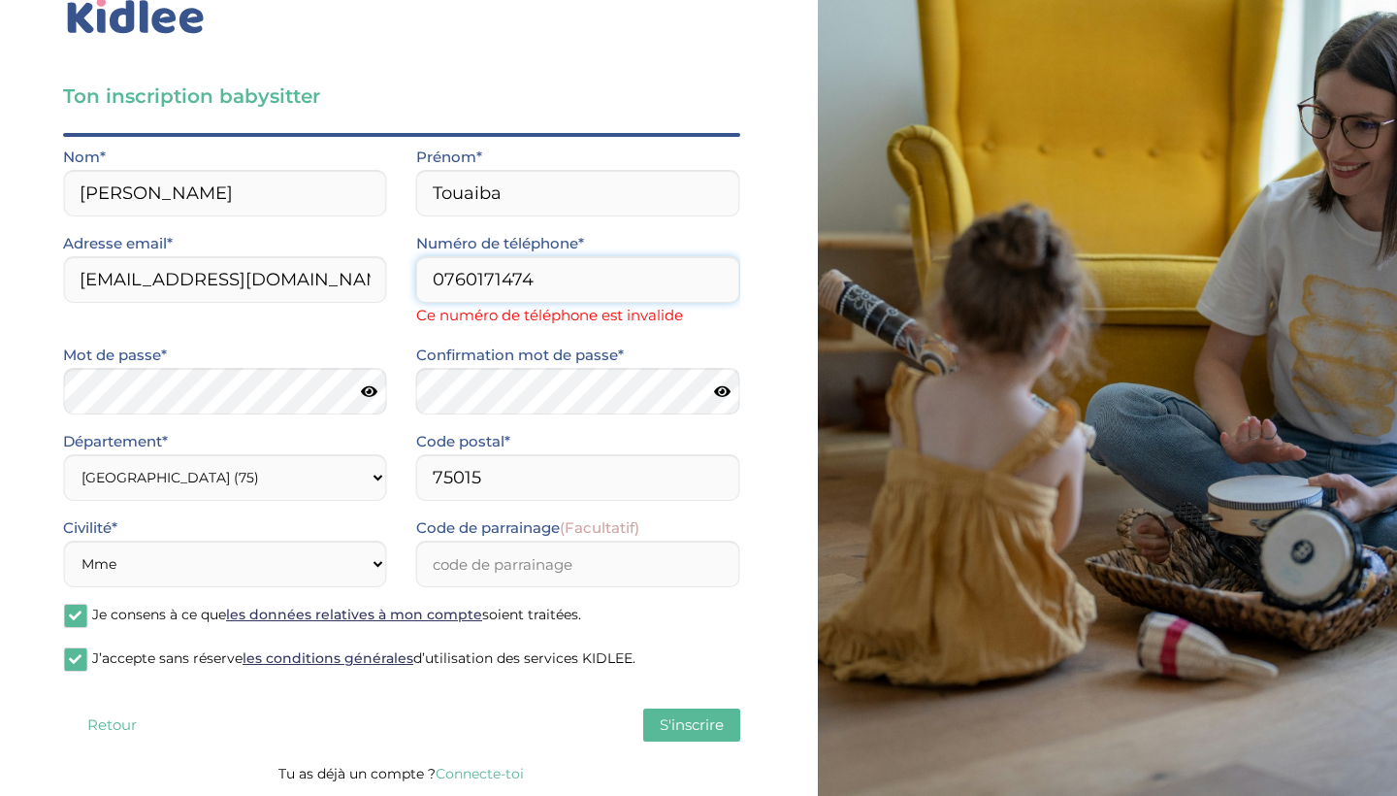
scroll to position [49, 0]
type input "0760171474"
click at [702, 727] on span "S'inscrire" at bounding box center [692, 724] width 64 height 18
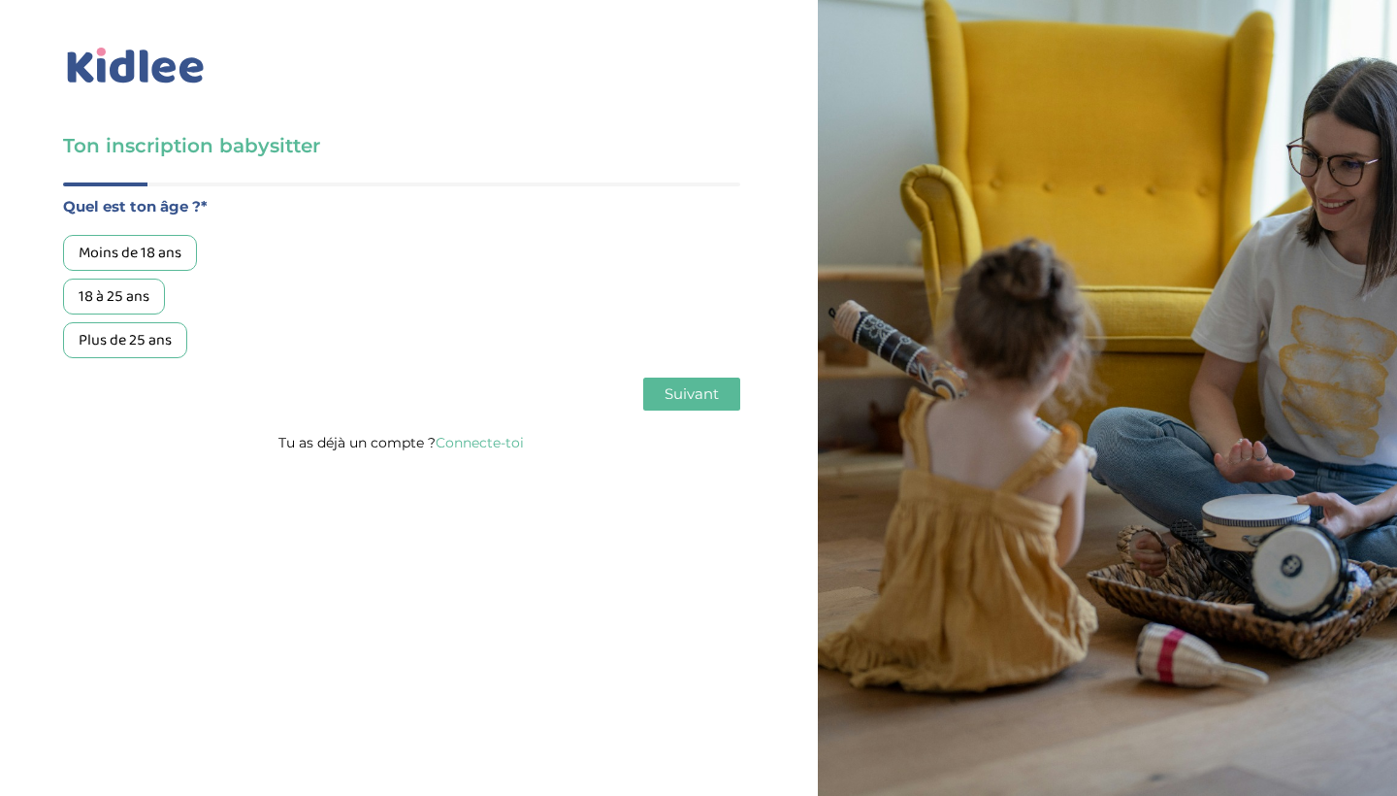
click at [117, 301] on div "18 à 25 ans" at bounding box center [114, 296] width 102 height 36
click at [713, 386] on span "Suivant" at bounding box center [692, 393] width 54 height 18
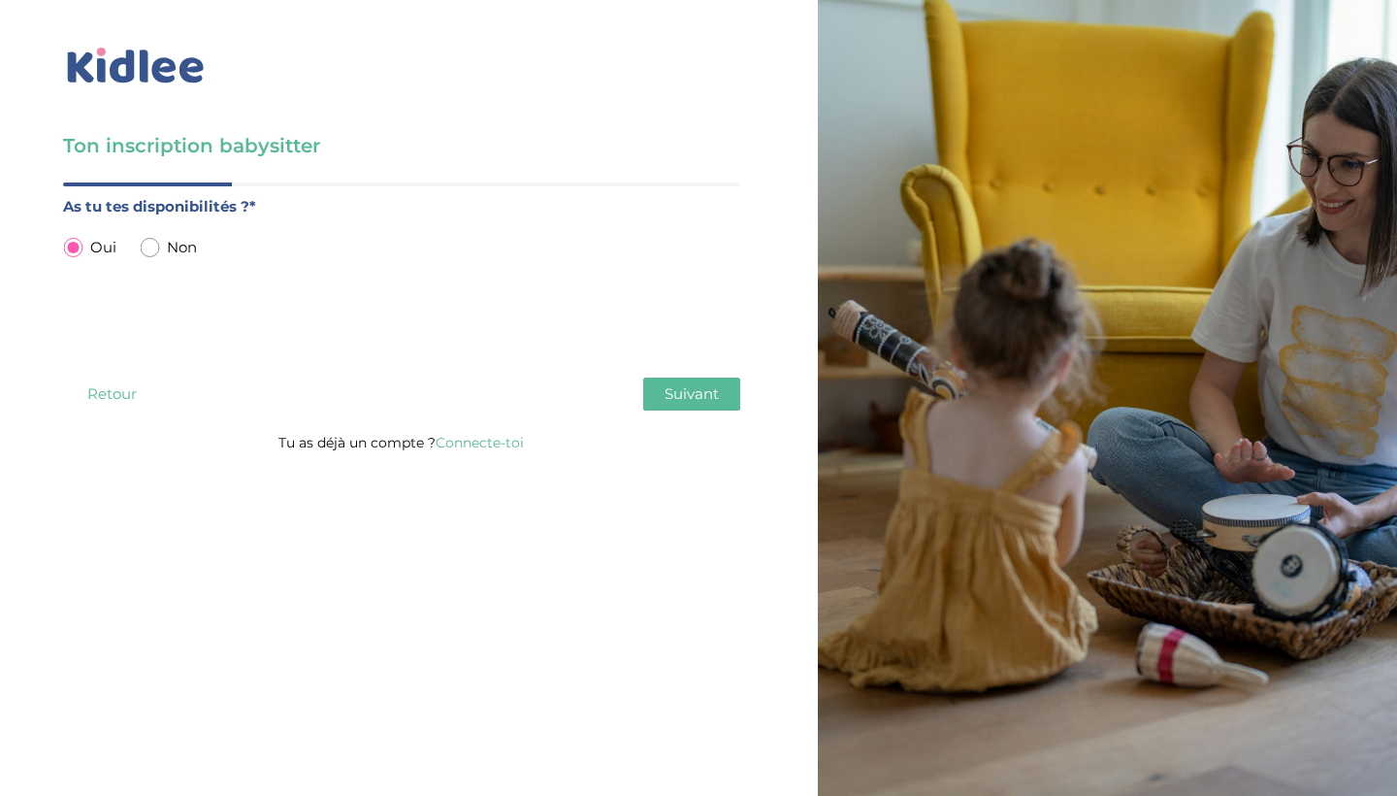
click at [699, 390] on span "Suivant" at bounding box center [692, 393] width 54 height 18
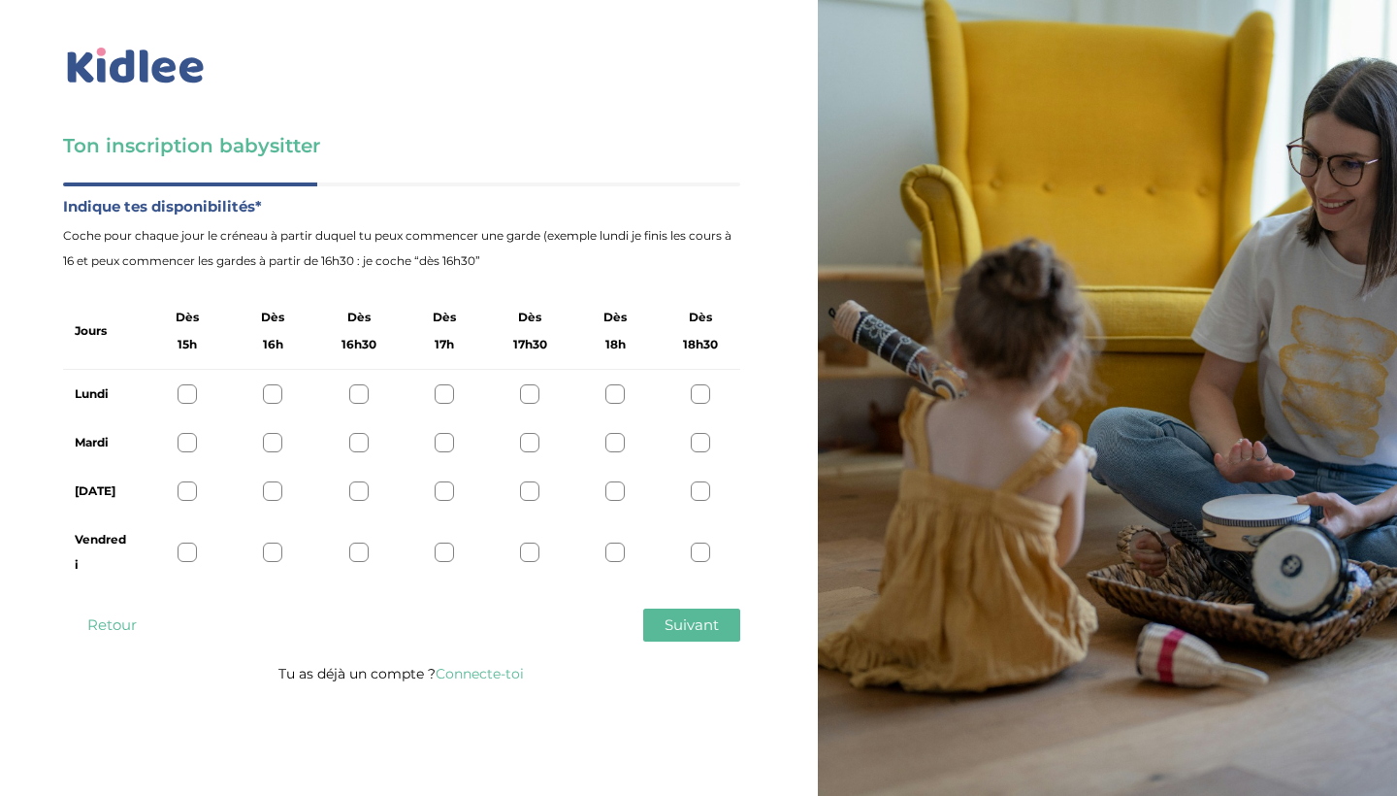
click at [705, 397] on div at bounding box center [700, 393] width 19 height 19
click at [184, 441] on div at bounding box center [187, 442] width 19 height 19
click at [174, 494] on div "Jeudi" at bounding box center [401, 491] width 677 height 49
click at [189, 494] on div at bounding box center [187, 490] width 19 height 19
click at [707, 627] on span "Suivant" at bounding box center [692, 624] width 54 height 18
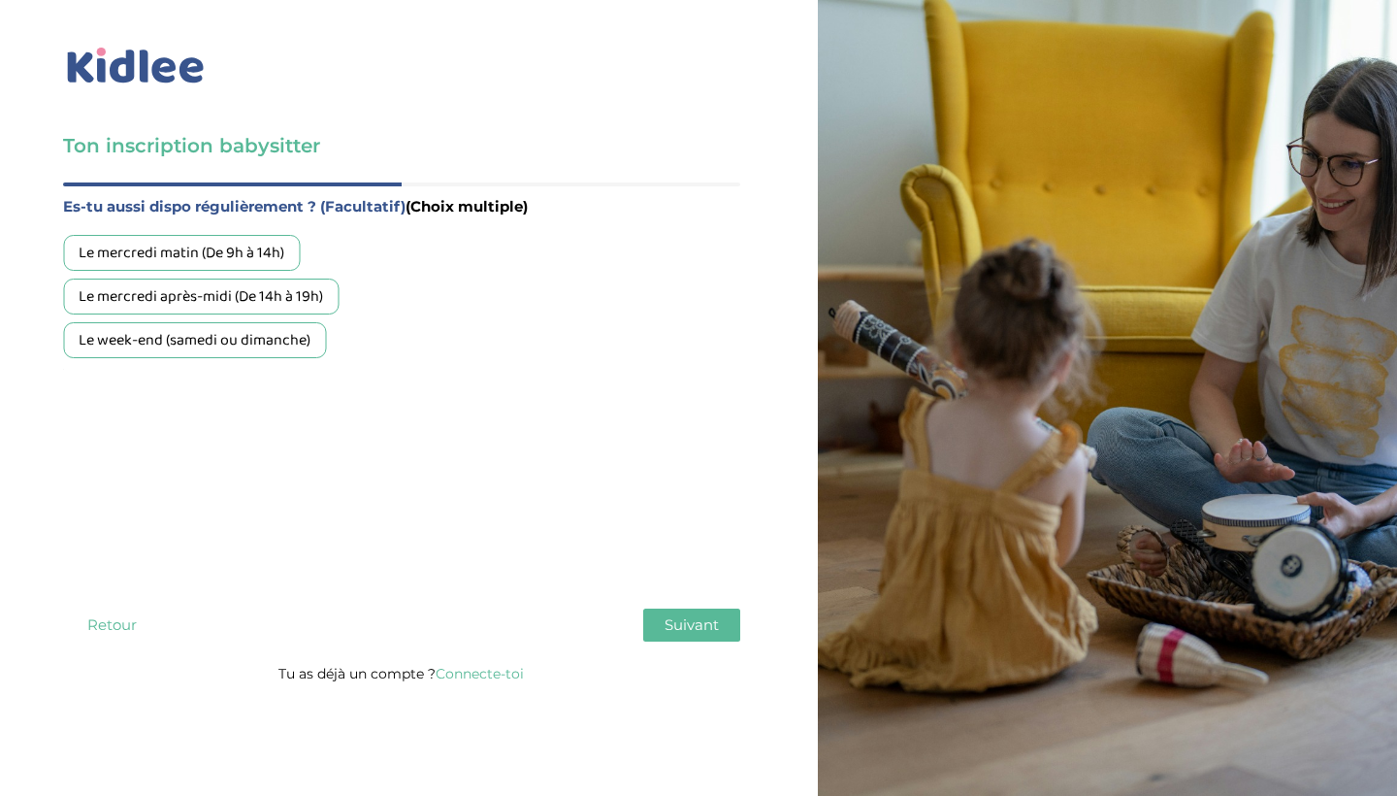
click at [283, 299] on div "Le mercredi après-midi (De 14h à 19h)" at bounding box center [201, 296] width 276 height 36
click at [266, 342] on div "Le week-end (samedi ou dimanche)" at bounding box center [194, 340] width 263 height 36
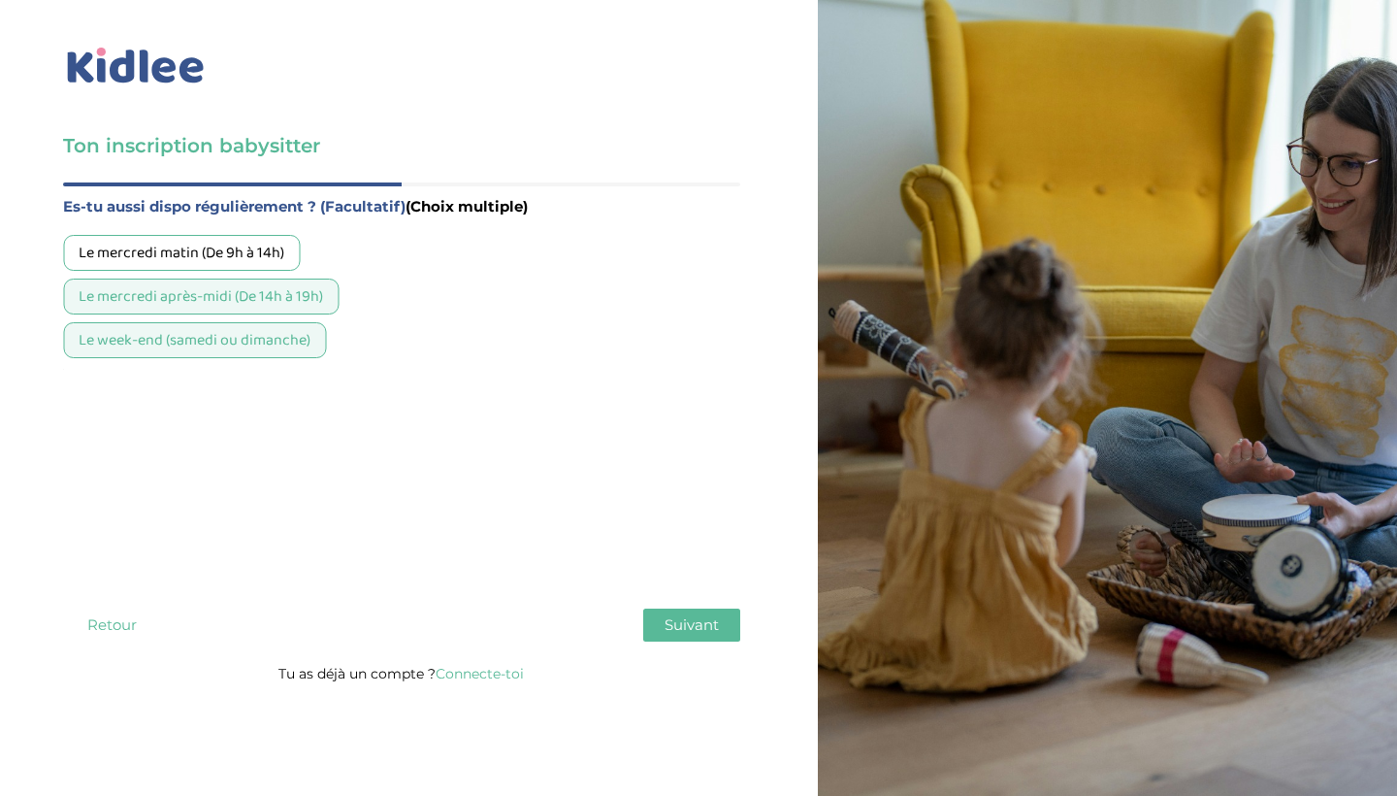
click at [690, 619] on span "Suivant" at bounding box center [692, 624] width 54 height 18
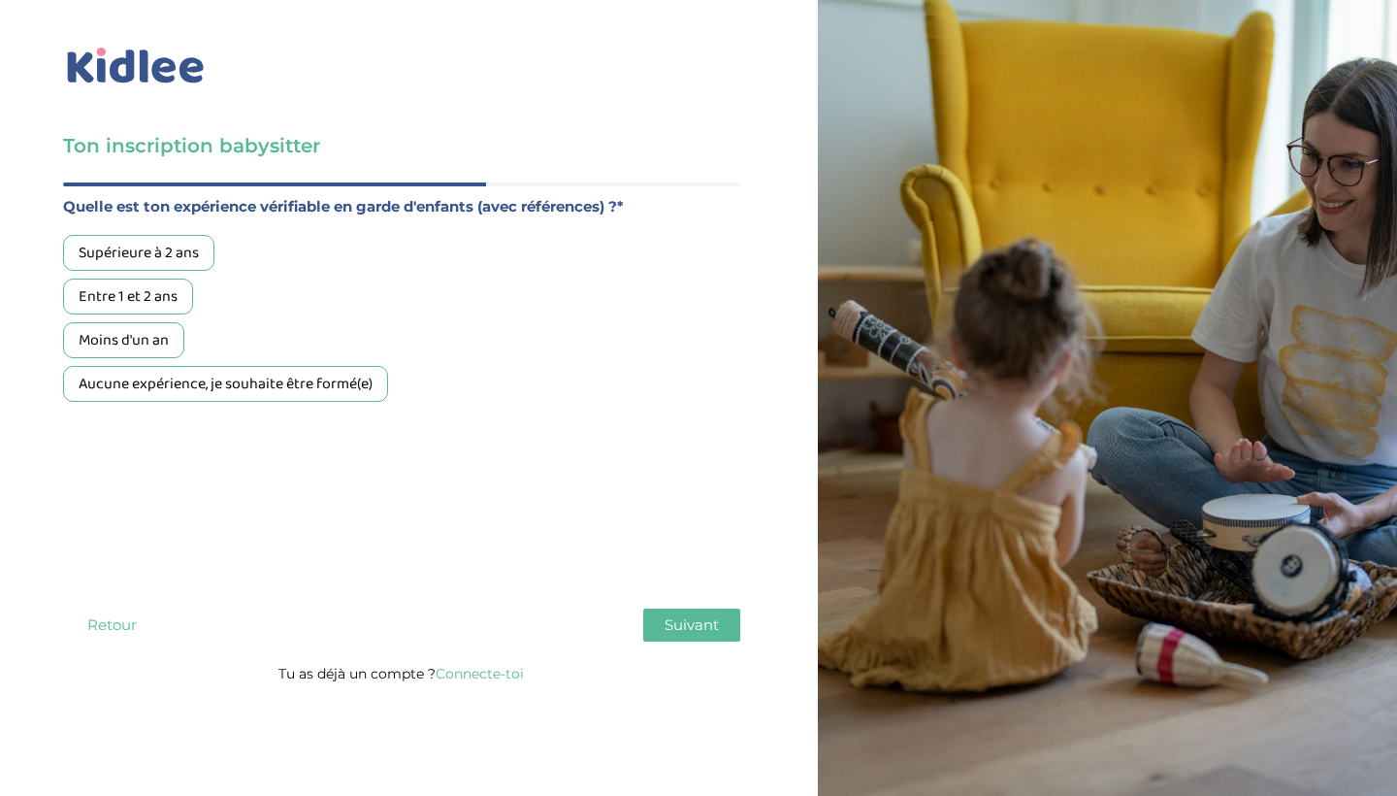
click at [175, 261] on div "Supérieure à 2 ans" at bounding box center [138, 253] width 151 height 36
click at [152, 295] on div "Entre 1 et 2 ans" at bounding box center [128, 296] width 130 height 36
click at [141, 335] on div "Moins d'un an" at bounding box center [123, 340] width 121 height 36
click at [350, 375] on div "Aucune expérience, je souhaite être formé(e)" at bounding box center [225, 384] width 325 height 36
click at [718, 608] on button "Suivant" at bounding box center [691, 624] width 97 height 33
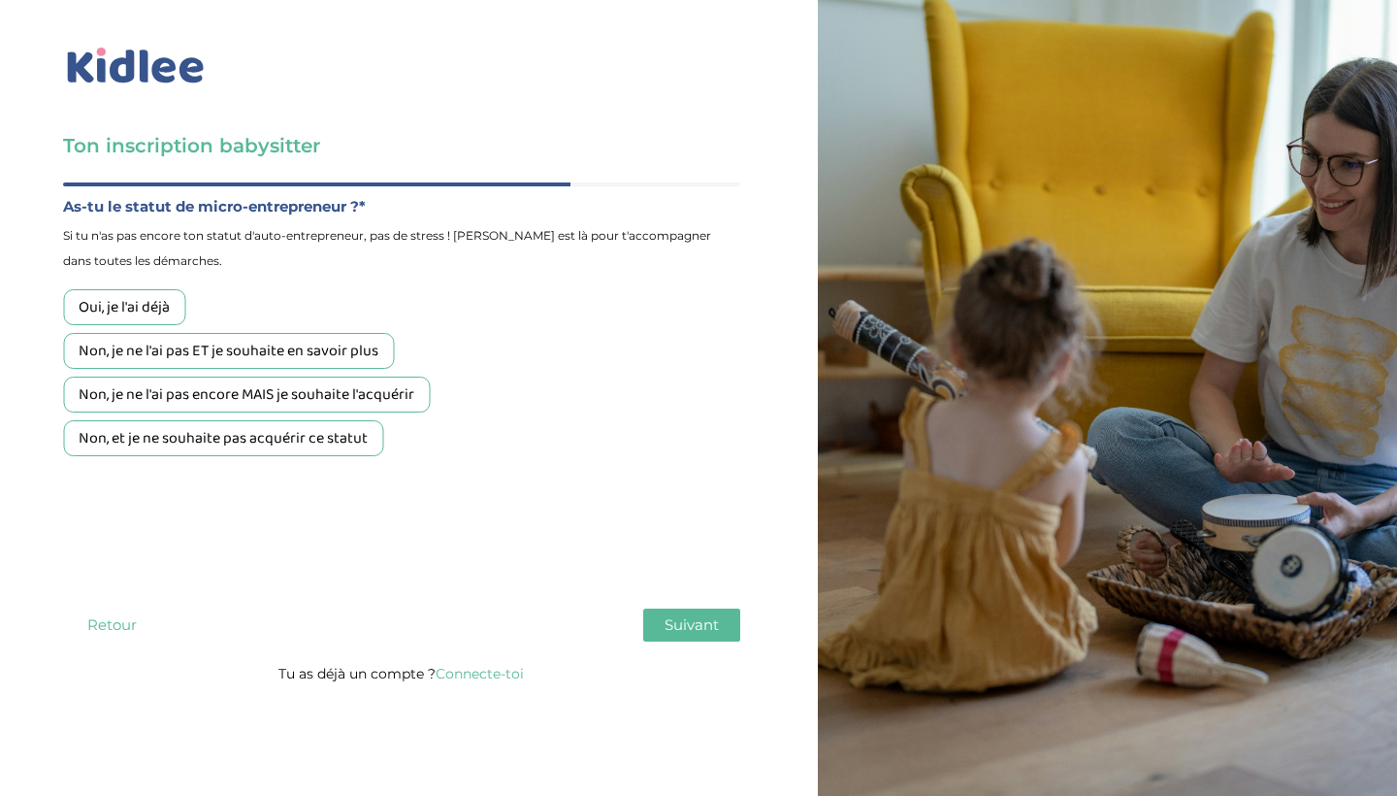
click at [264, 439] on div "Non, et je ne souhaite pas acquérir ce statut" at bounding box center [223, 438] width 320 height 36
click at [702, 624] on span "Suivant" at bounding box center [692, 624] width 54 height 18
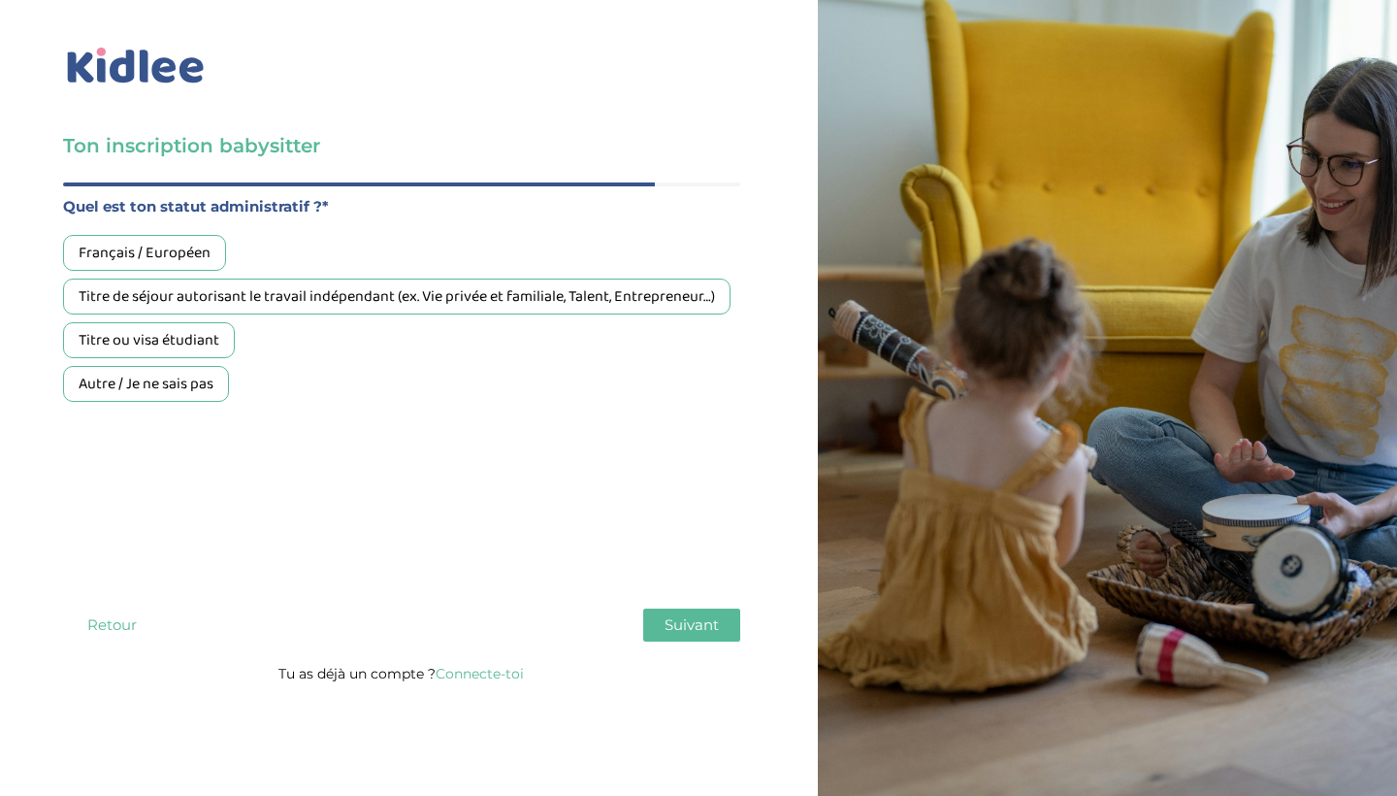
click at [190, 386] on div "Autre / Je ne sais pas" at bounding box center [146, 384] width 166 height 36
click at [704, 612] on button "Suivant" at bounding box center [691, 624] width 97 height 33
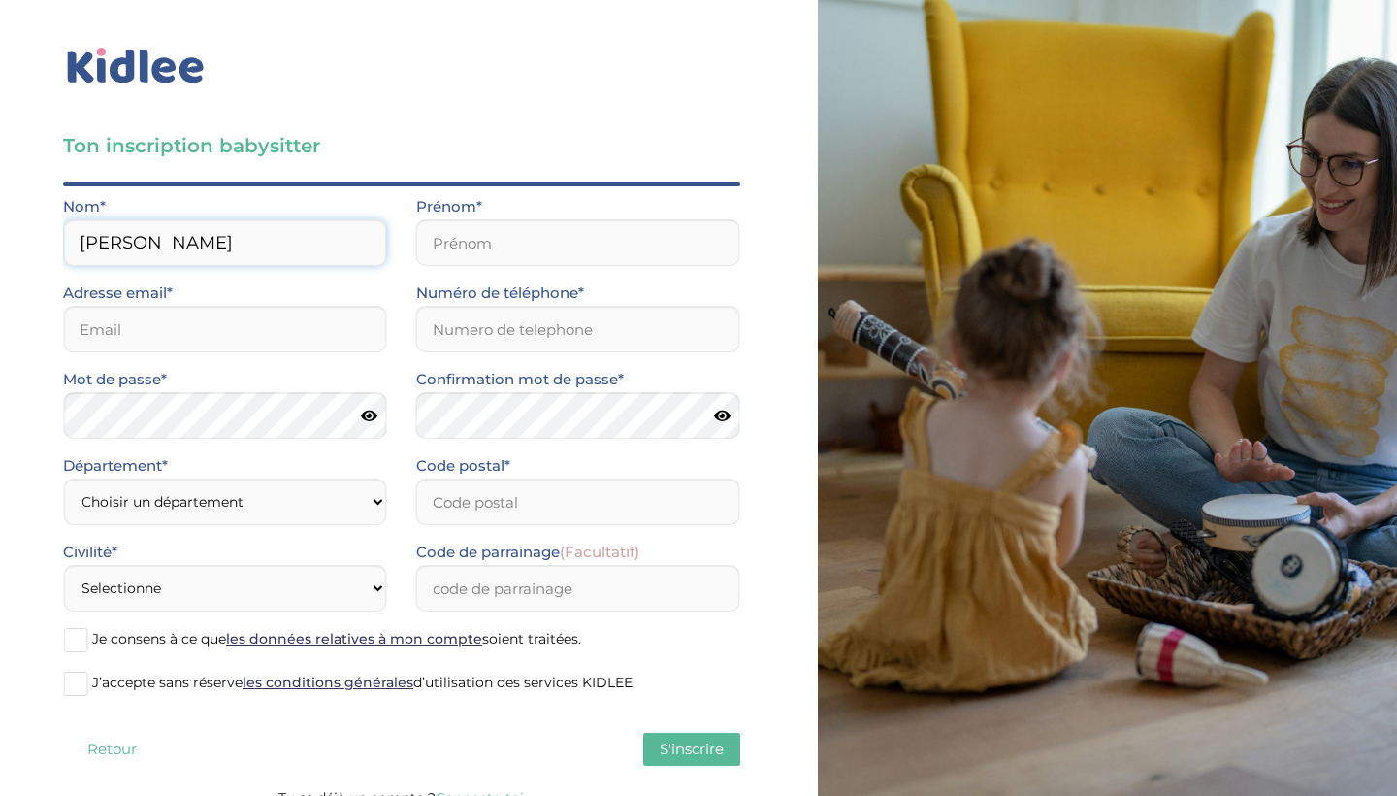
type input "Jbari Hassani"
type input "t"
type input "touaibajb2@gmail.com"
type input "Touaiba"
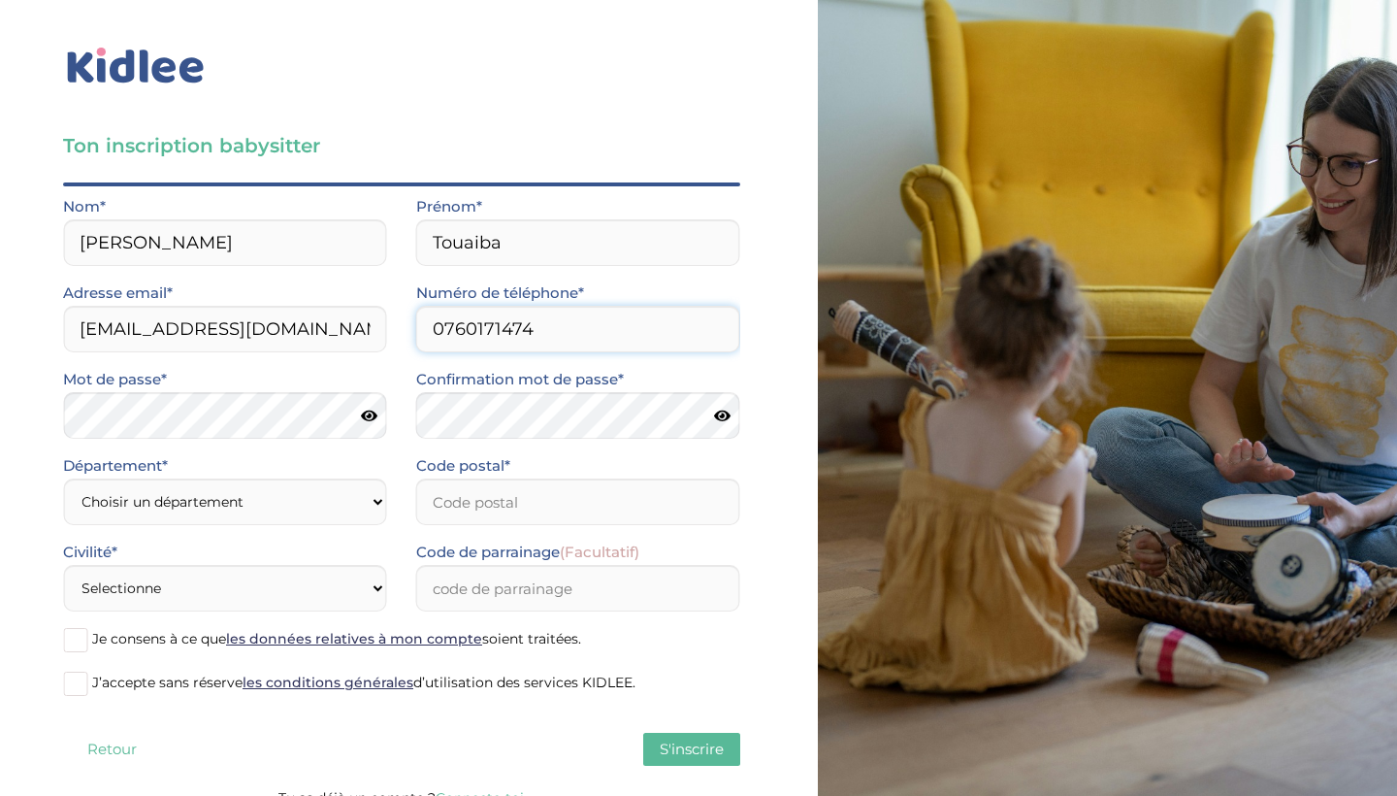
type input "0760171474"
select select "75"
click at [527, 501] on input "Code postal*" at bounding box center [578, 501] width 324 height 47
type input "75015"
click at [359, 601] on select "Selectionne Mr Mme" at bounding box center [225, 588] width 324 height 47
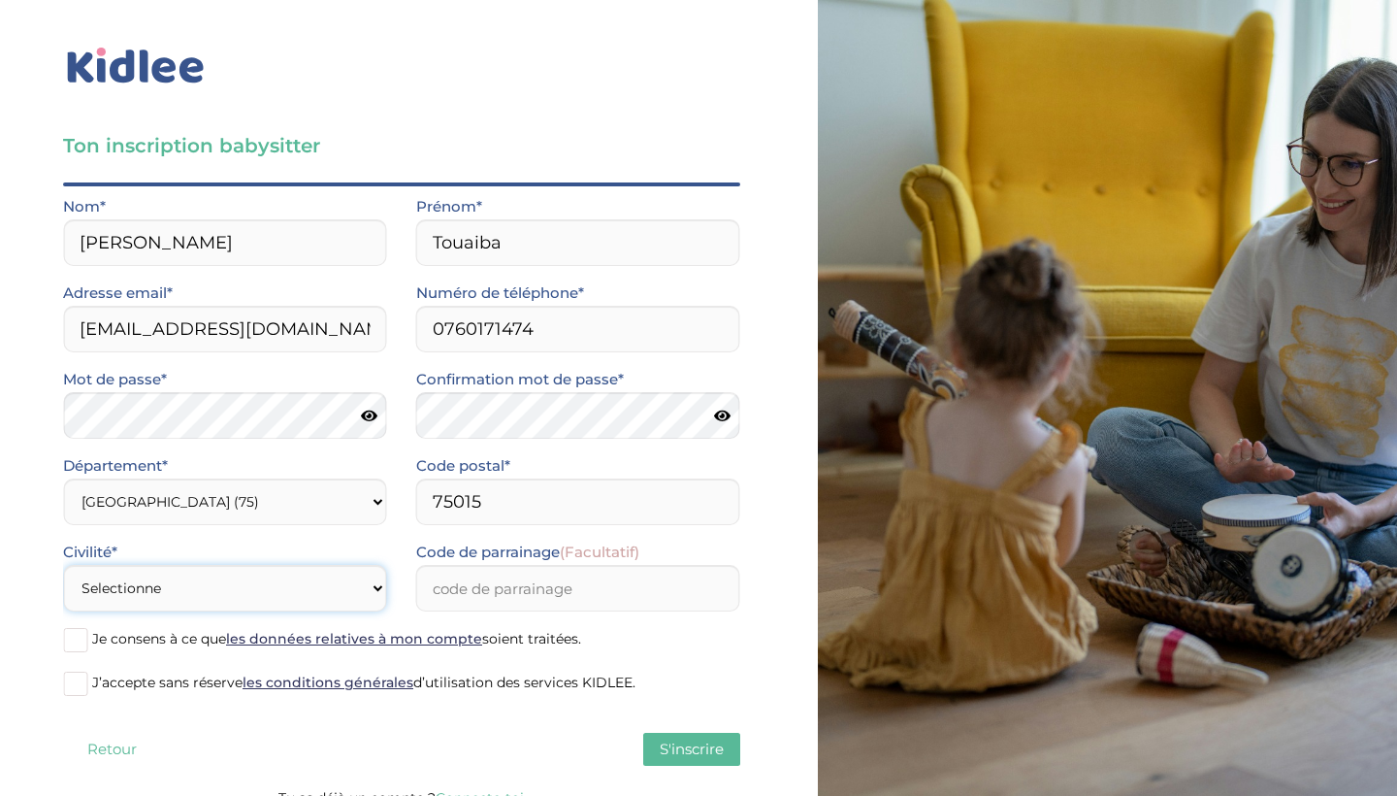
select select "1"
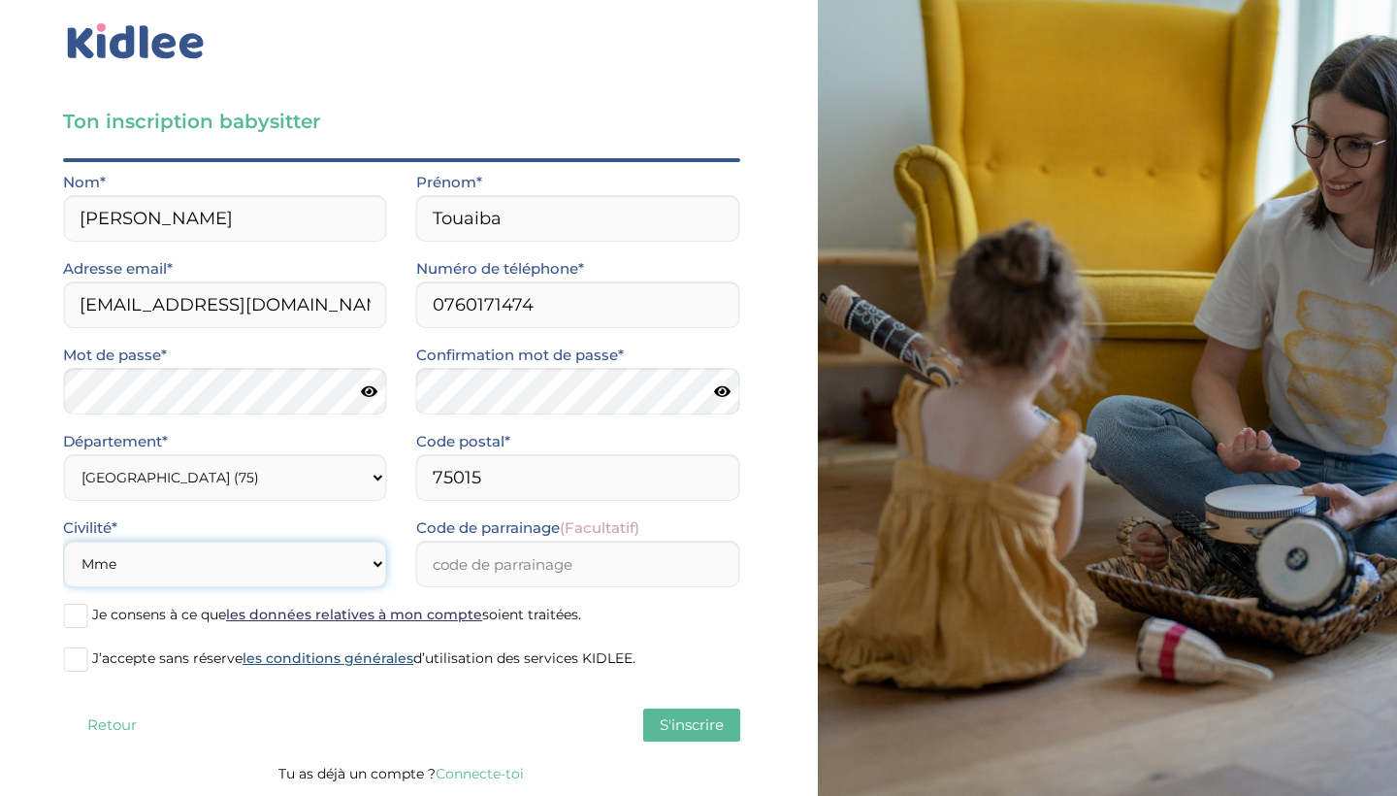
scroll to position [24, 0]
click at [81, 664] on span at bounding box center [75, 659] width 24 height 24
click at [0, 0] on input "J’accepte sans réserve les conditions générales d’utilisation des services KIDL…" at bounding box center [0, 0] width 0 height 0
click at [79, 608] on span at bounding box center [75, 616] width 24 height 24
click at [0, 0] on input "Je consens à ce que les données relatives à mon compte soient traitées." at bounding box center [0, 0] width 0 height 0
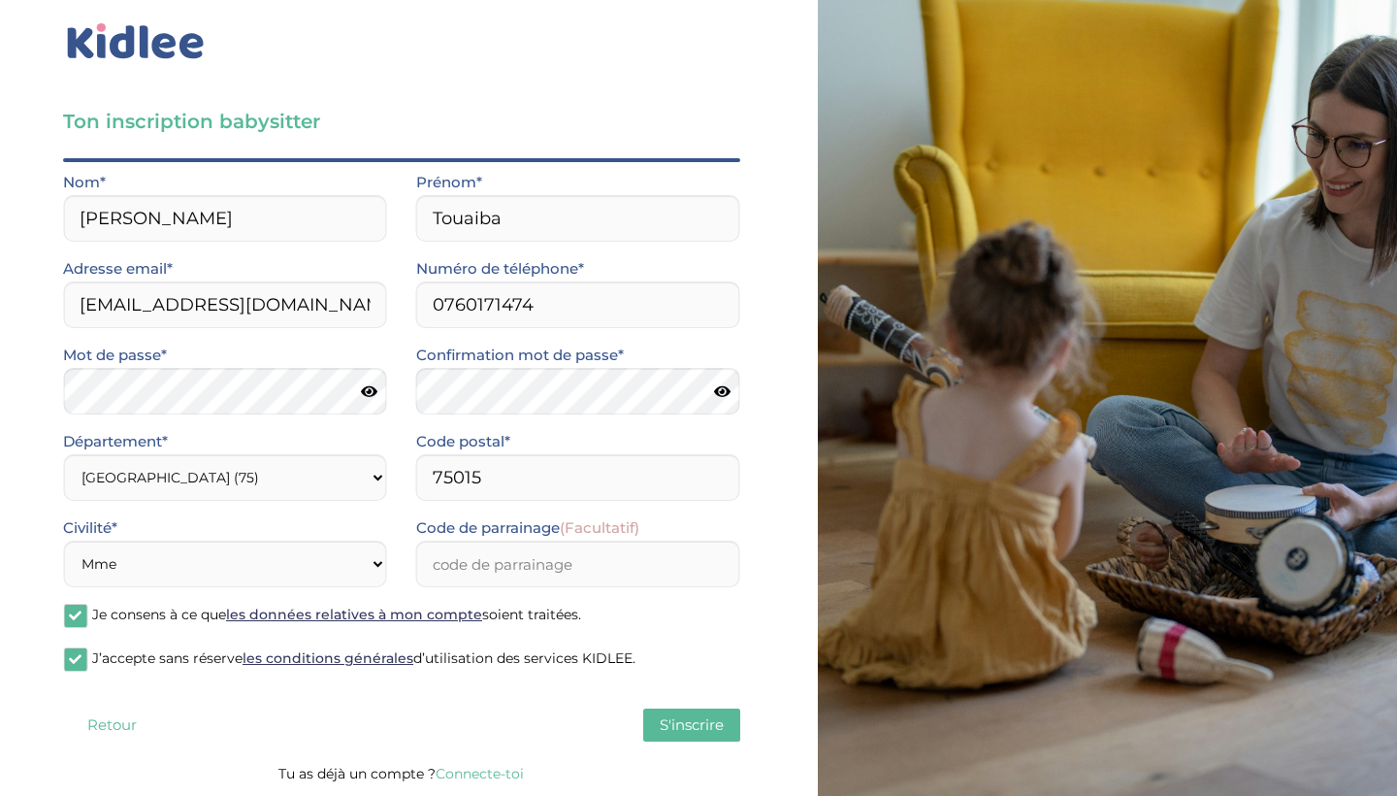
click at [698, 720] on span "S'inscrire" at bounding box center [692, 724] width 64 height 18
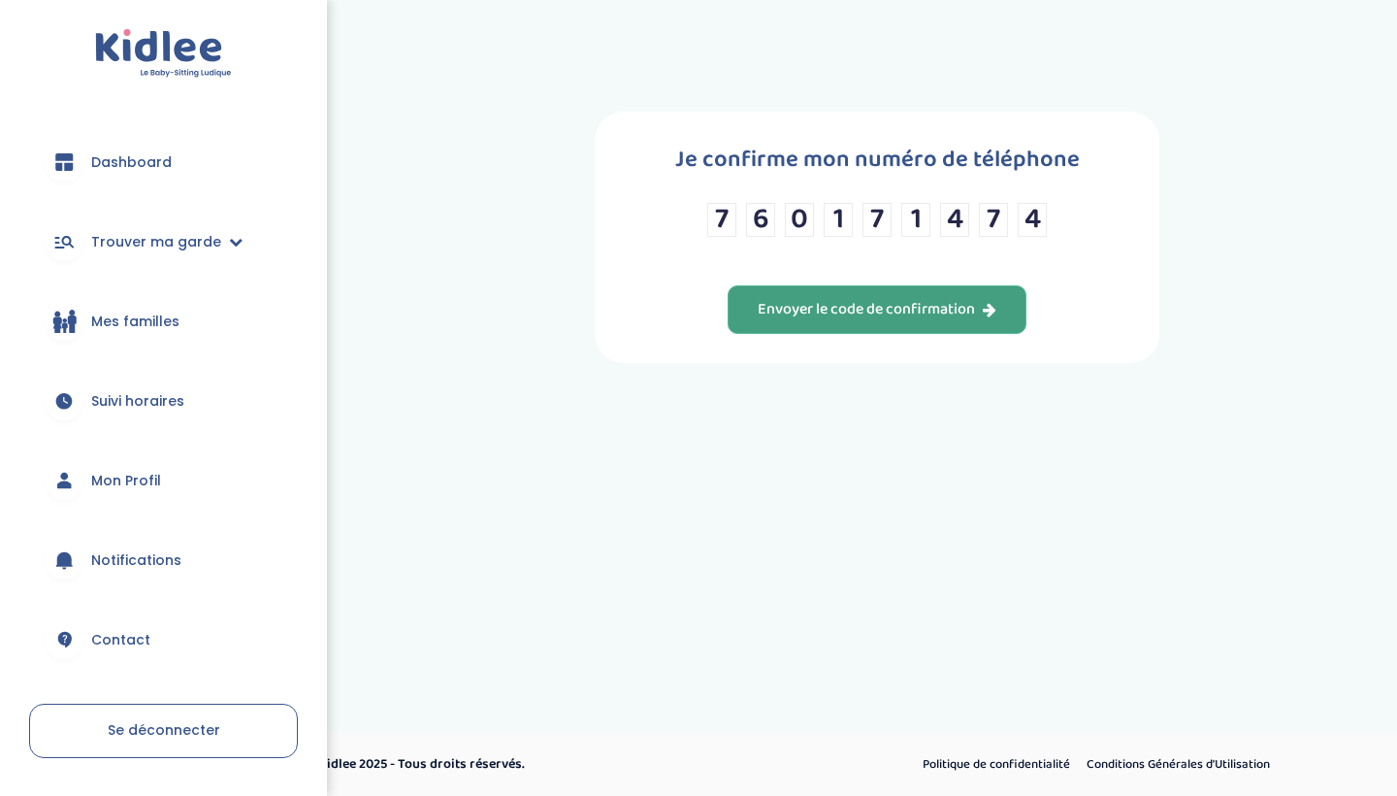
click at [964, 316] on div "Envoyer le code de confirmation" at bounding box center [877, 310] width 239 height 22
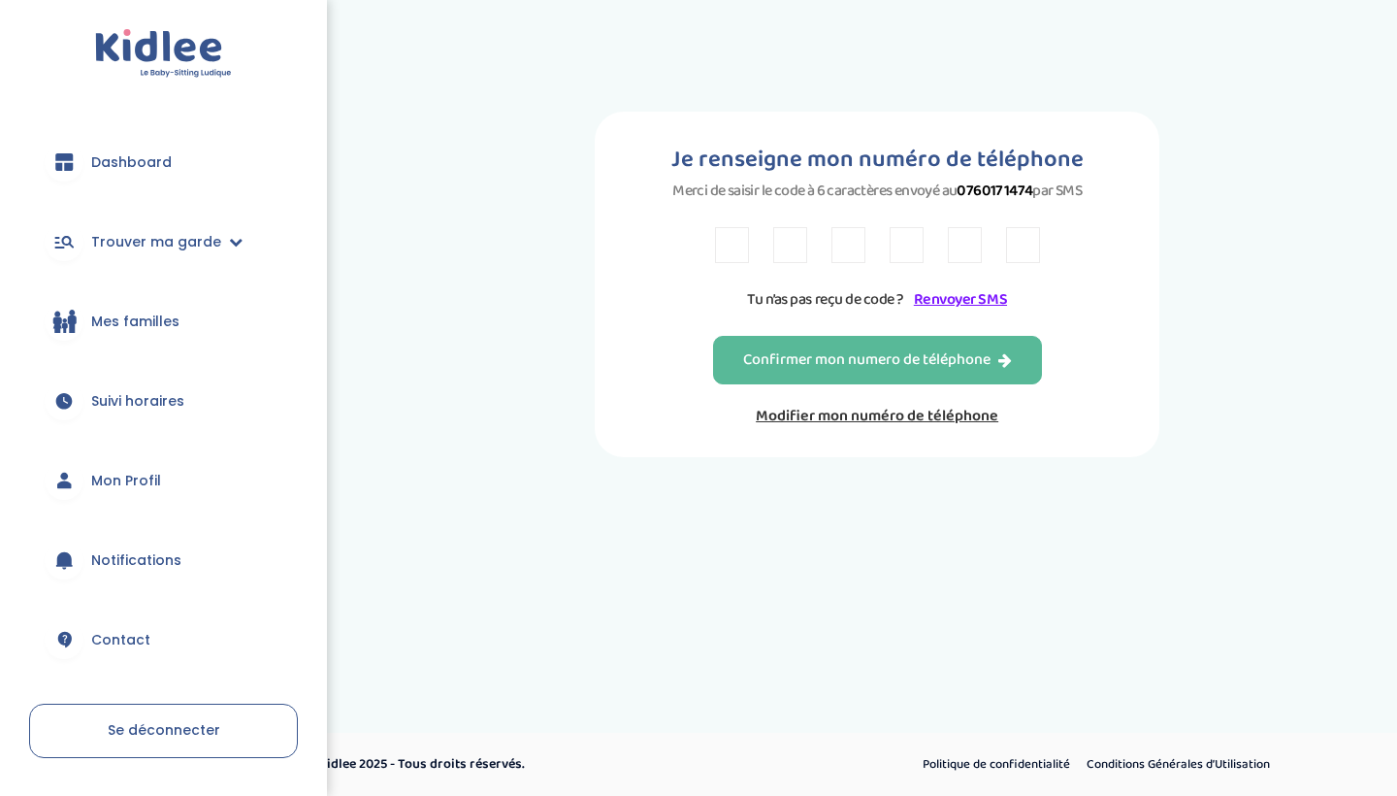
click at [731, 261] on input "text" at bounding box center [732, 245] width 34 height 36
type input "9"
type input "k"
type input "K"
type input "7"
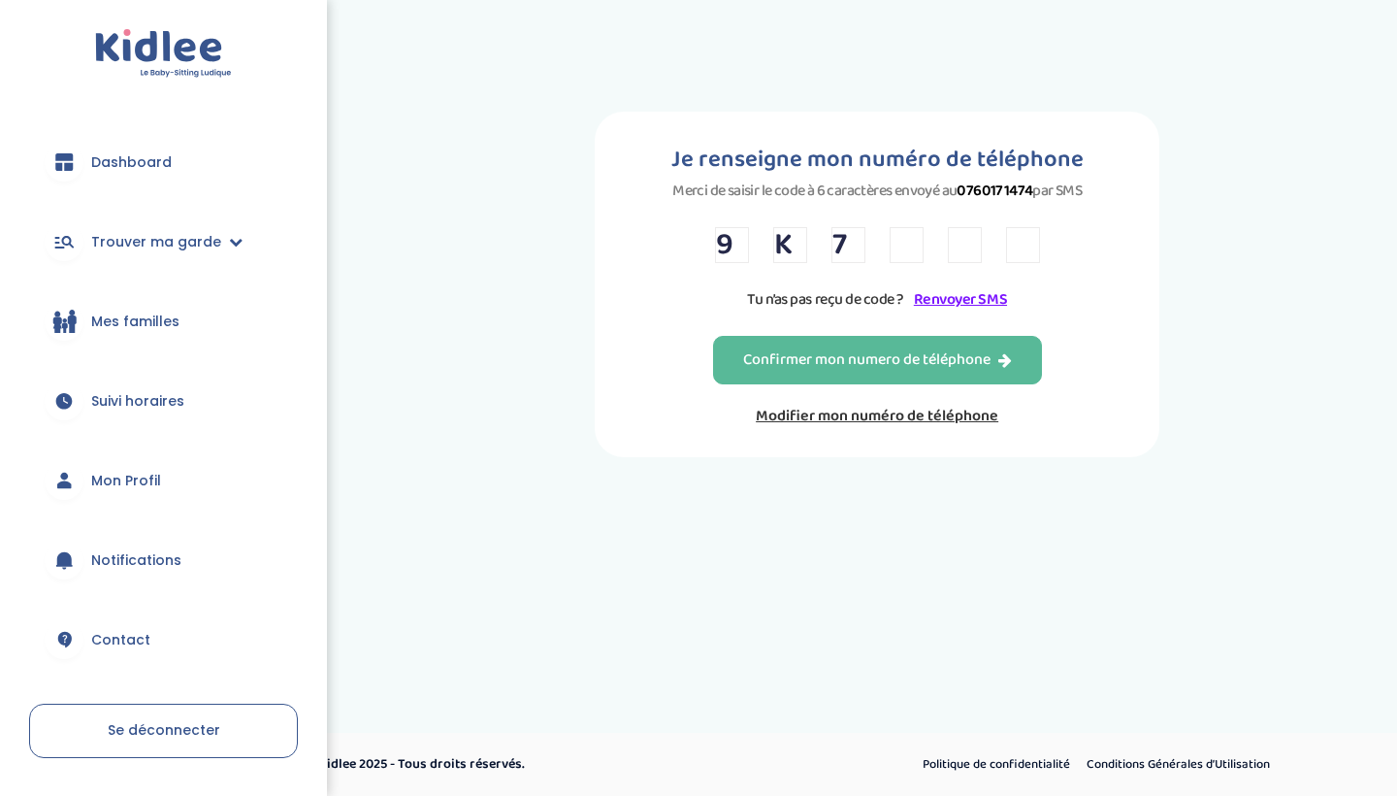
type input "Y"
type input "M"
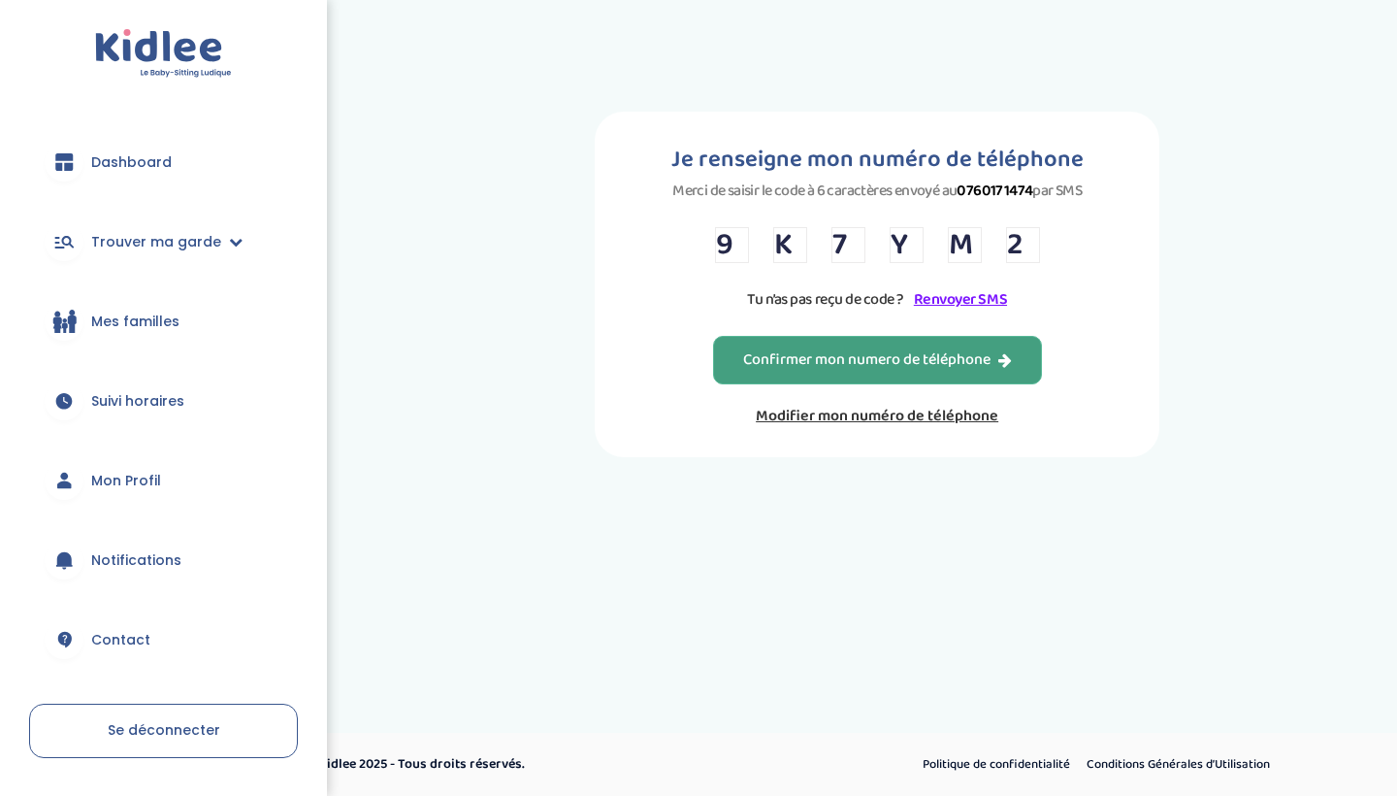
type input "2"
click at [932, 372] on div "Confirmer mon numero de téléphone" at bounding box center [877, 360] width 269 height 22
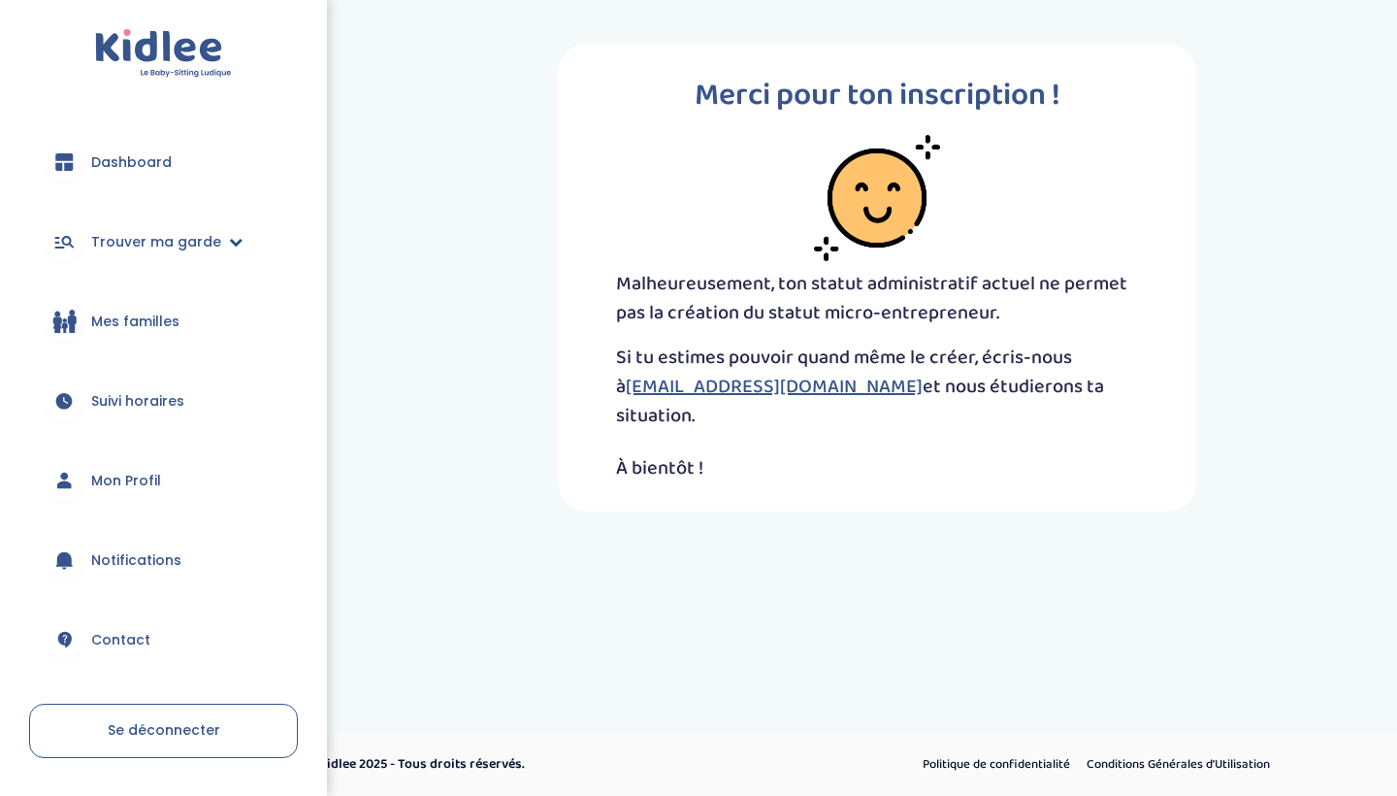
click at [180, 232] on span "Trouver ma garde" at bounding box center [156, 242] width 130 height 20
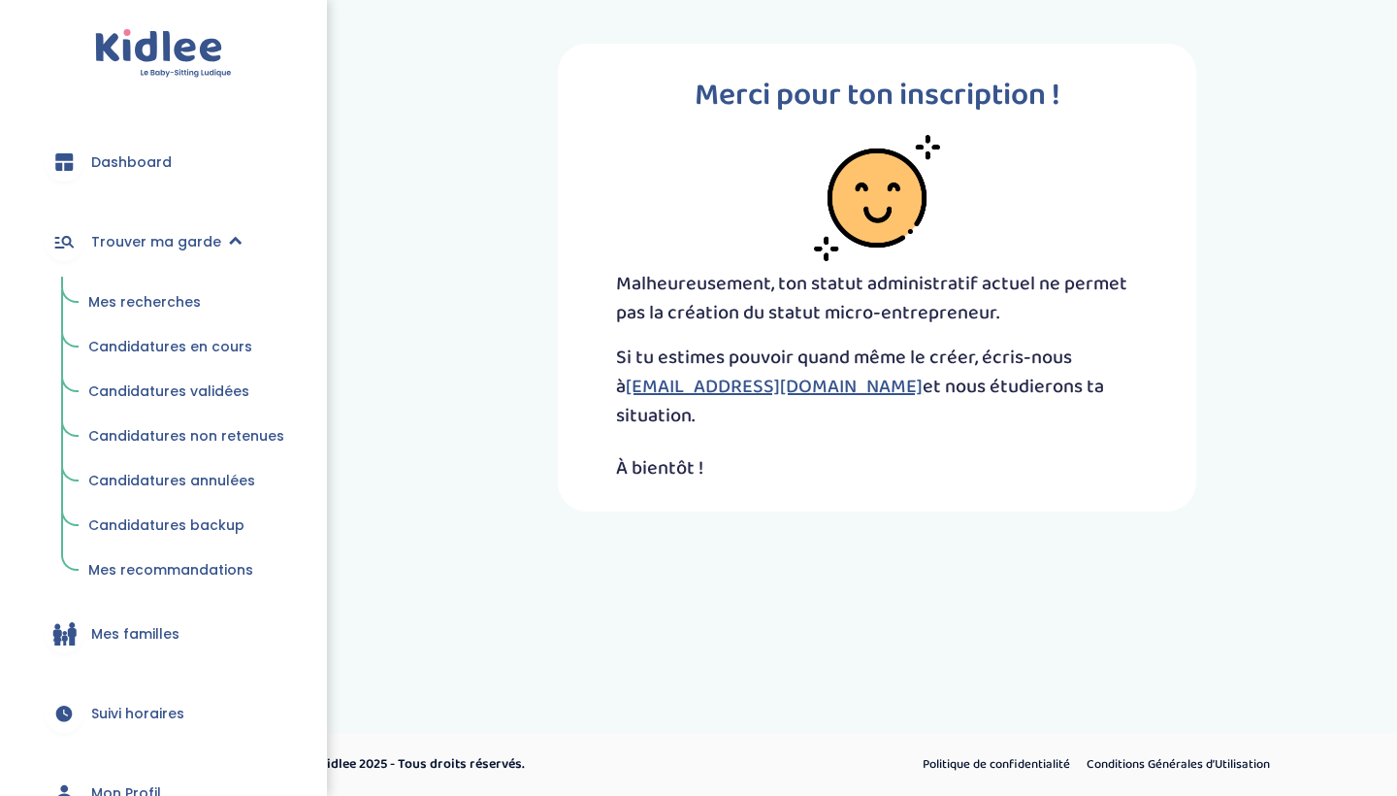
click at [124, 171] on span "Dashboard" at bounding box center [131, 162] width 81 height 20
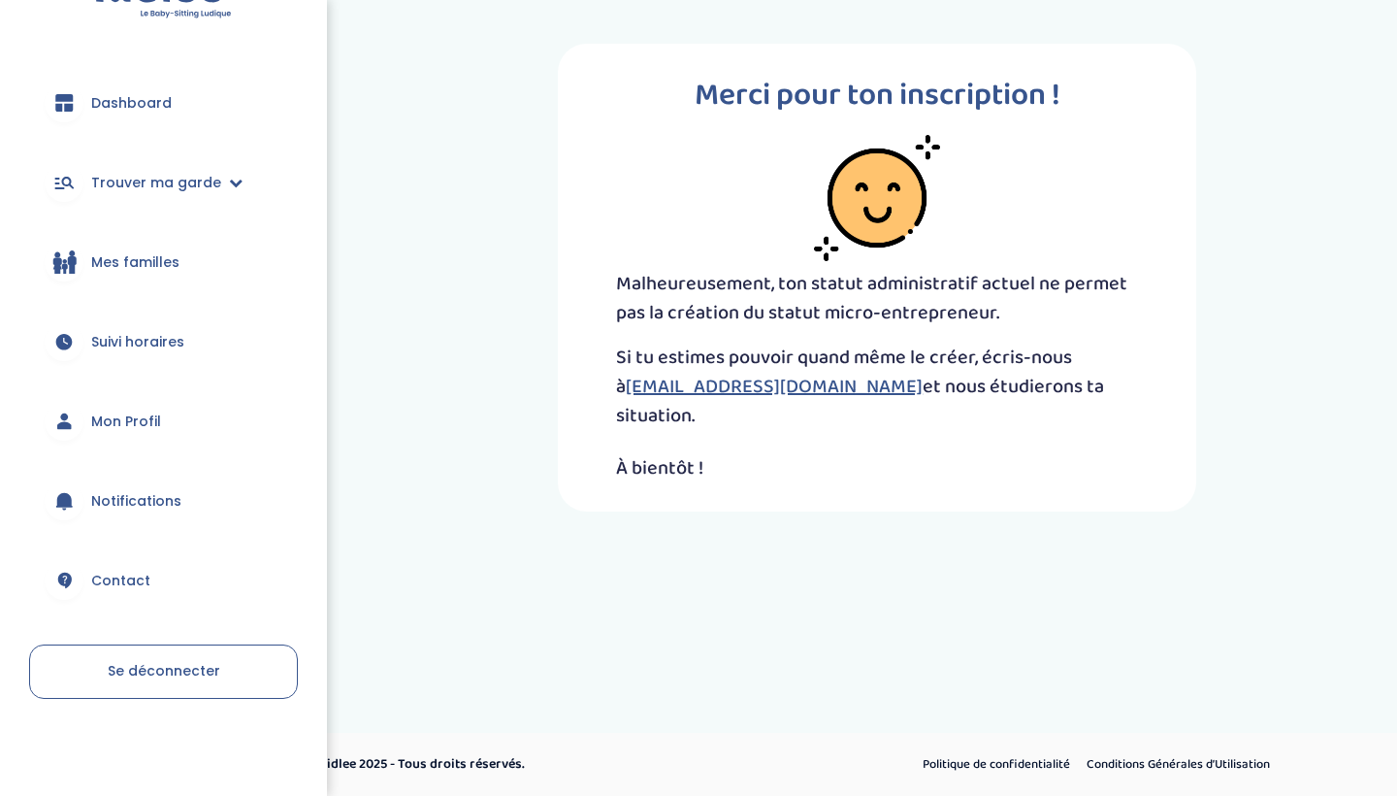
scroll to position [20, 0]
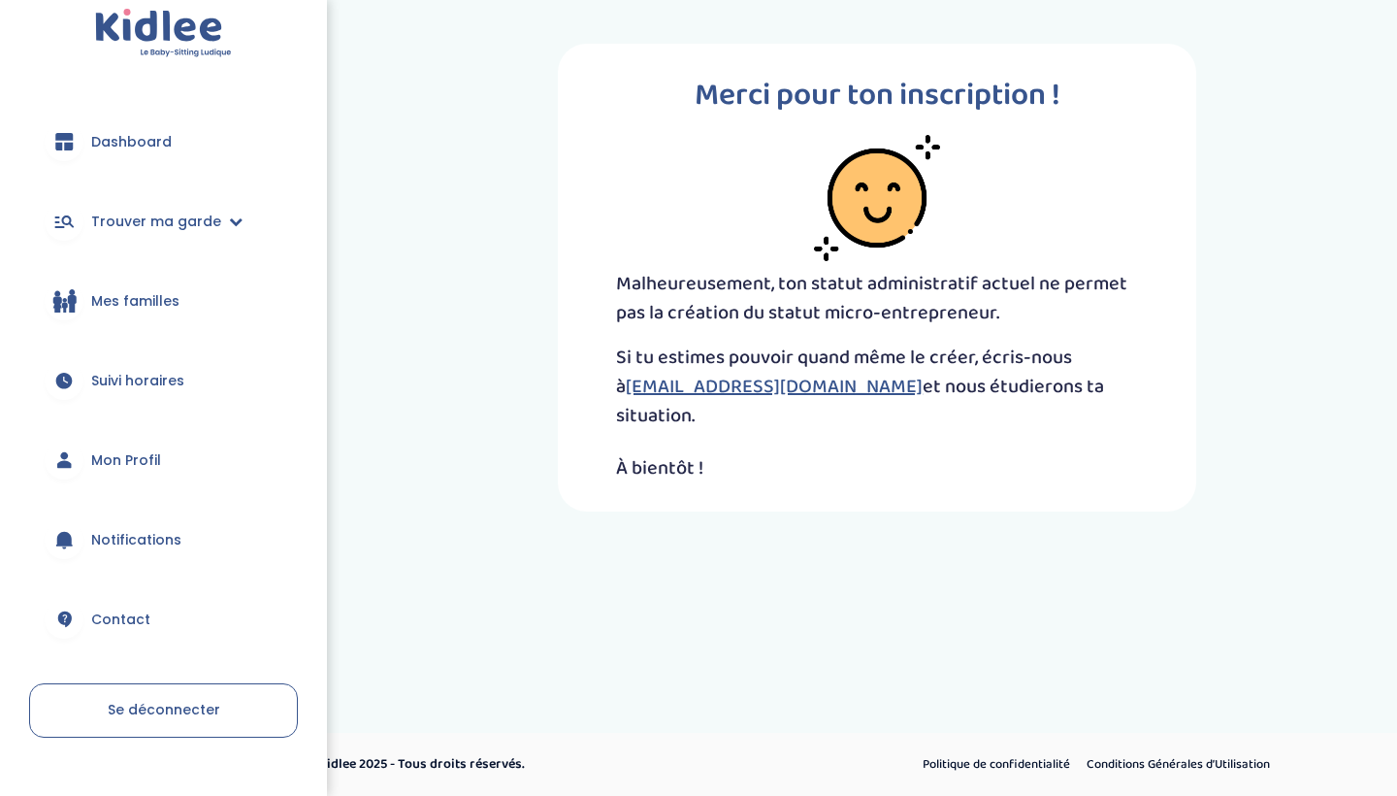
click at [120, 455] on span "Mon Profil" at bounding box center [126, 460] width 70 height 20
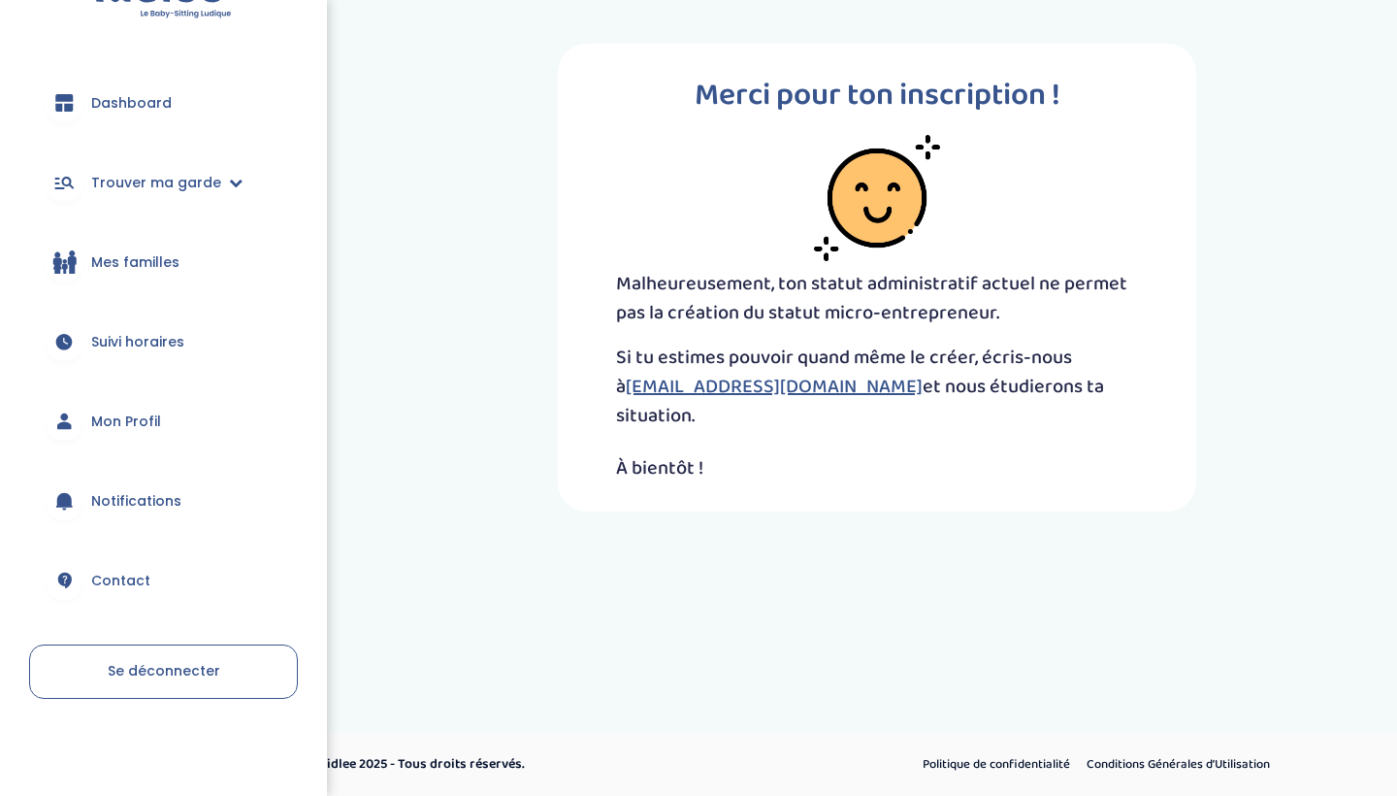
scroll to position [59, 0]
click at [143, 178] on span "Trouver ma garde" at bounding box center [156, 183] width 130 height 20
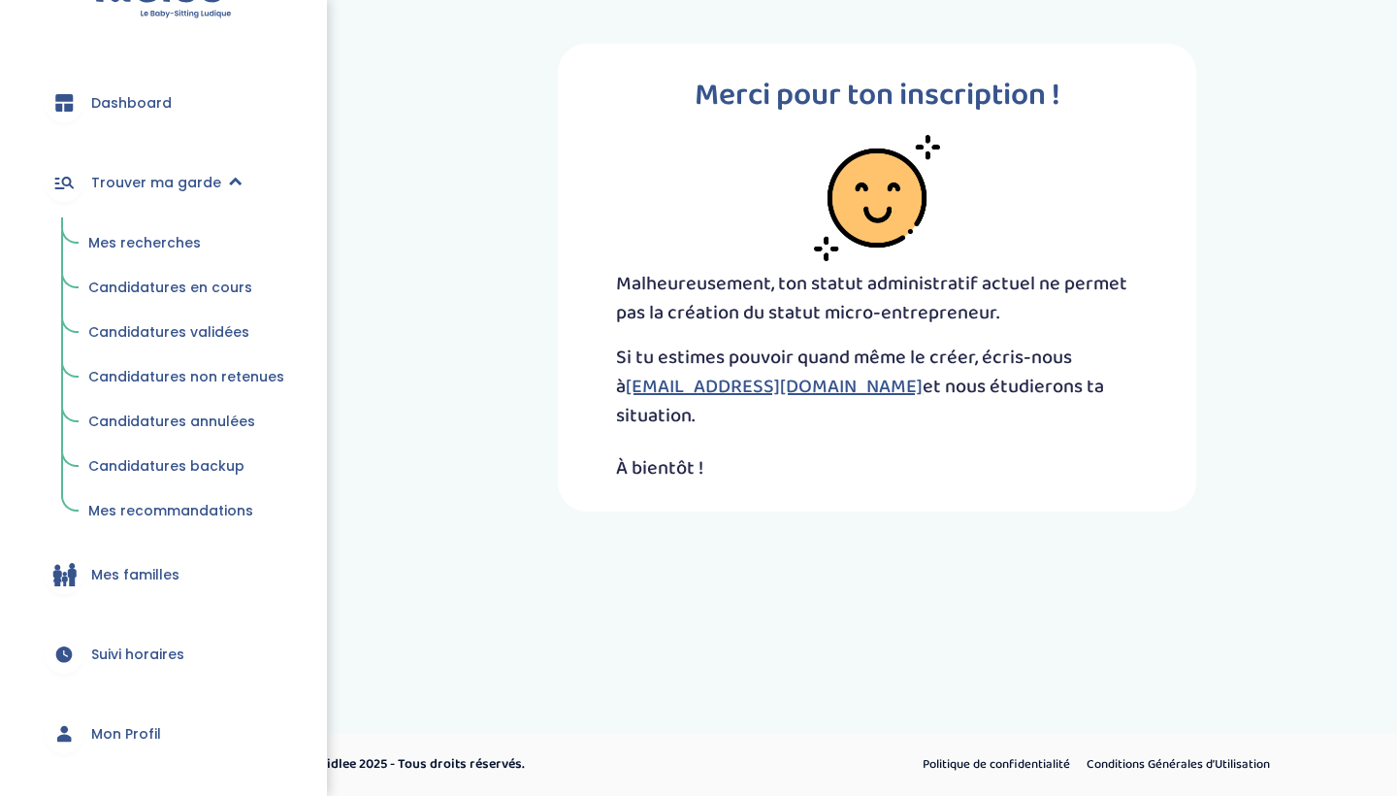
click at [142, 248] on span "Mes recherches" at bounding box center [144, 242] width 113 height 19
